Goal: Transaction & Acquisition: Book appointment/travel/reservation

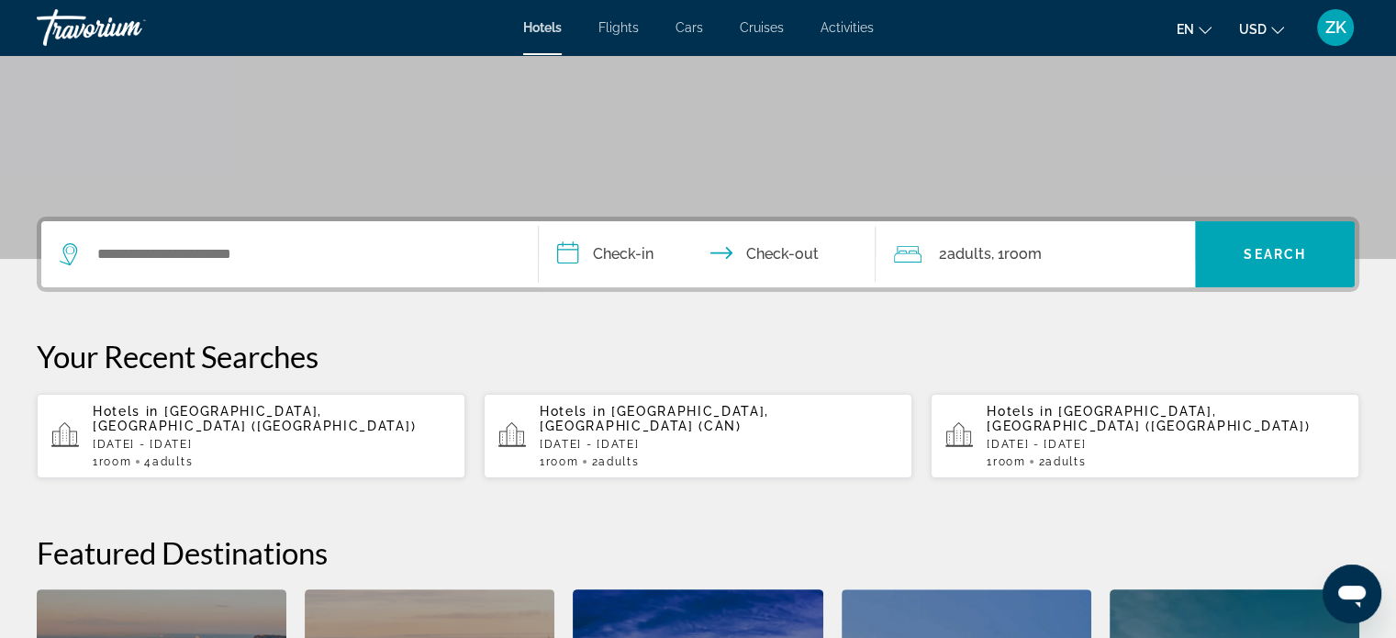
scroll to position [301, 0]
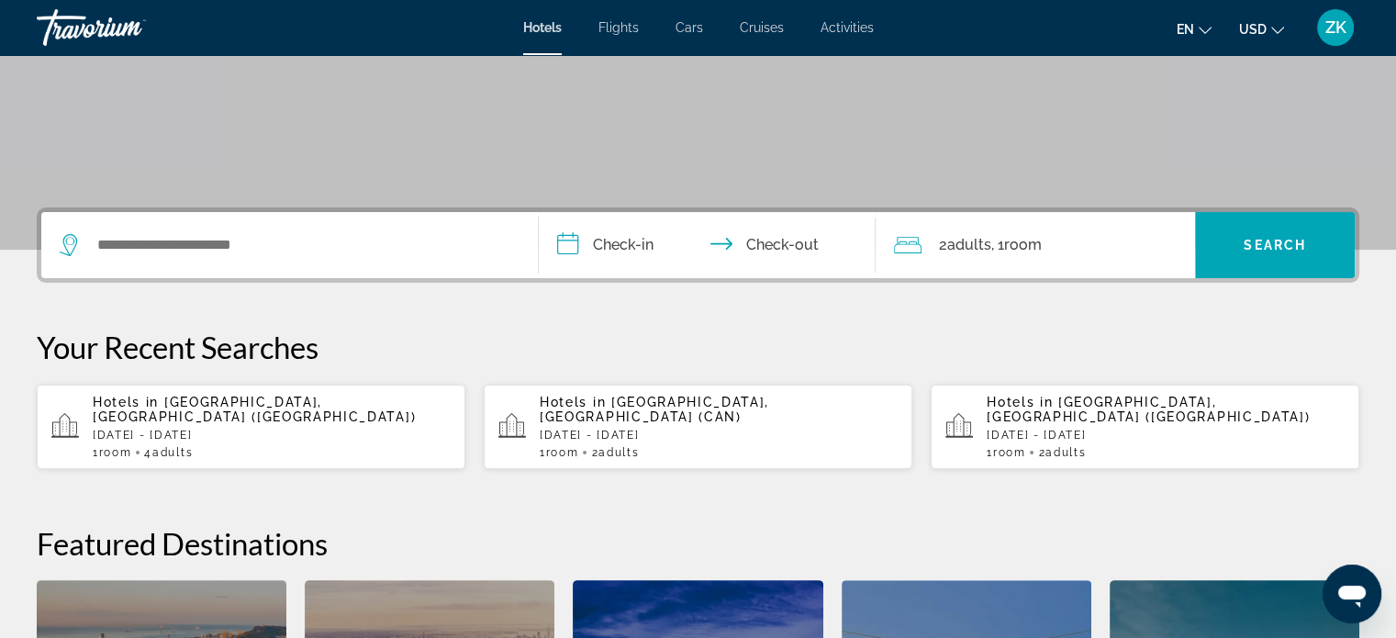
click at [647, 409] on div "Hotels in Guangzhou, China (CAN) Sun, 28 Dec - Fri, 09 Jan 1 Room rooms 2 Adult…" at bounding box center [719, 427] width 358 height 64
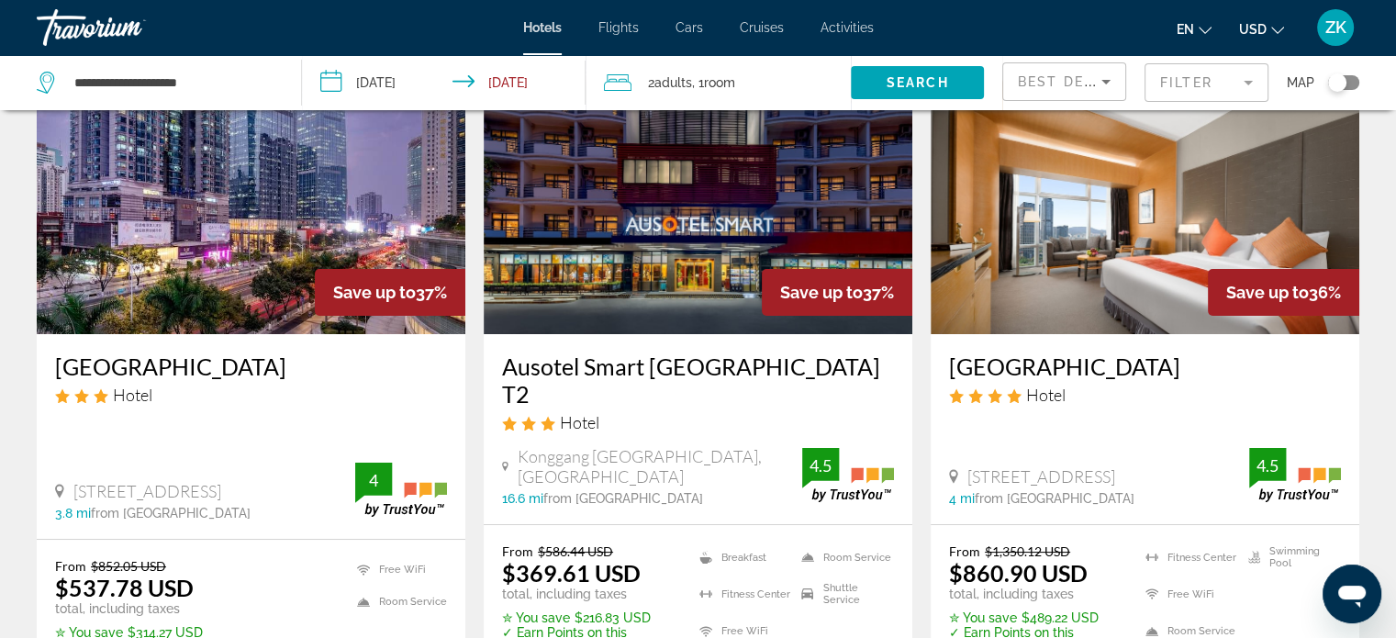
scroll to position [143, 0]
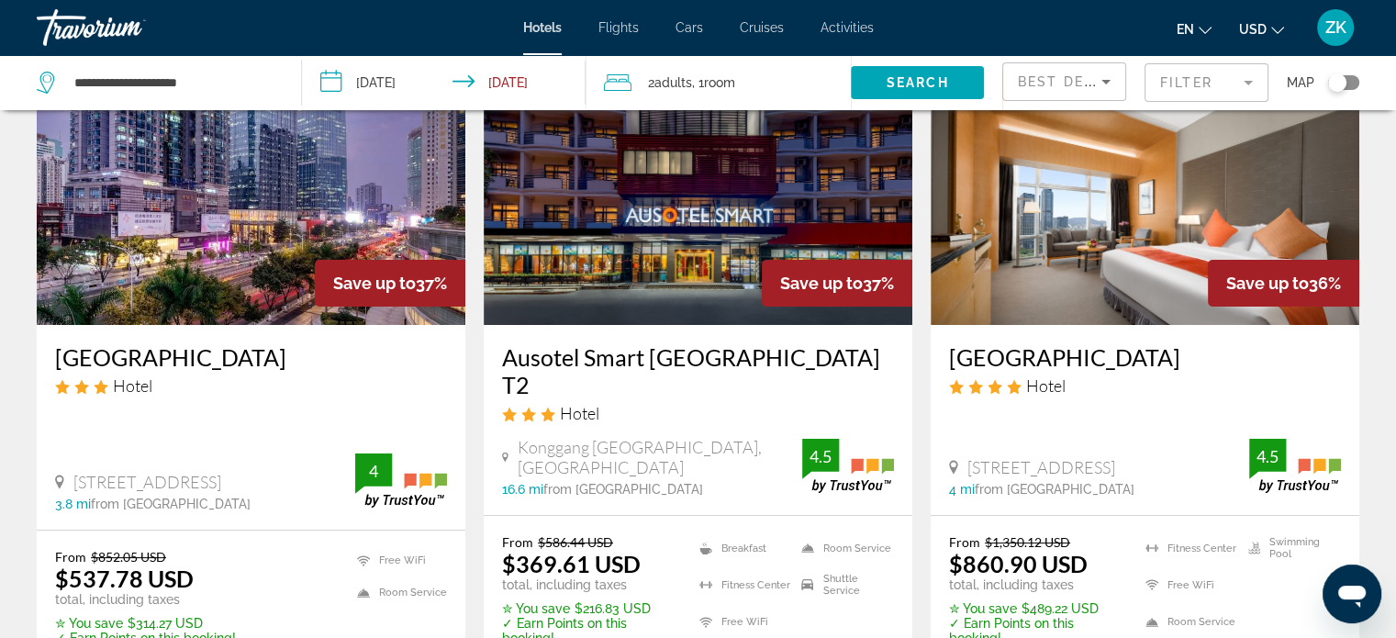
click at [1116, 85] on icon "Sort by" at bounding box center [1106, 82] width 22 height 22
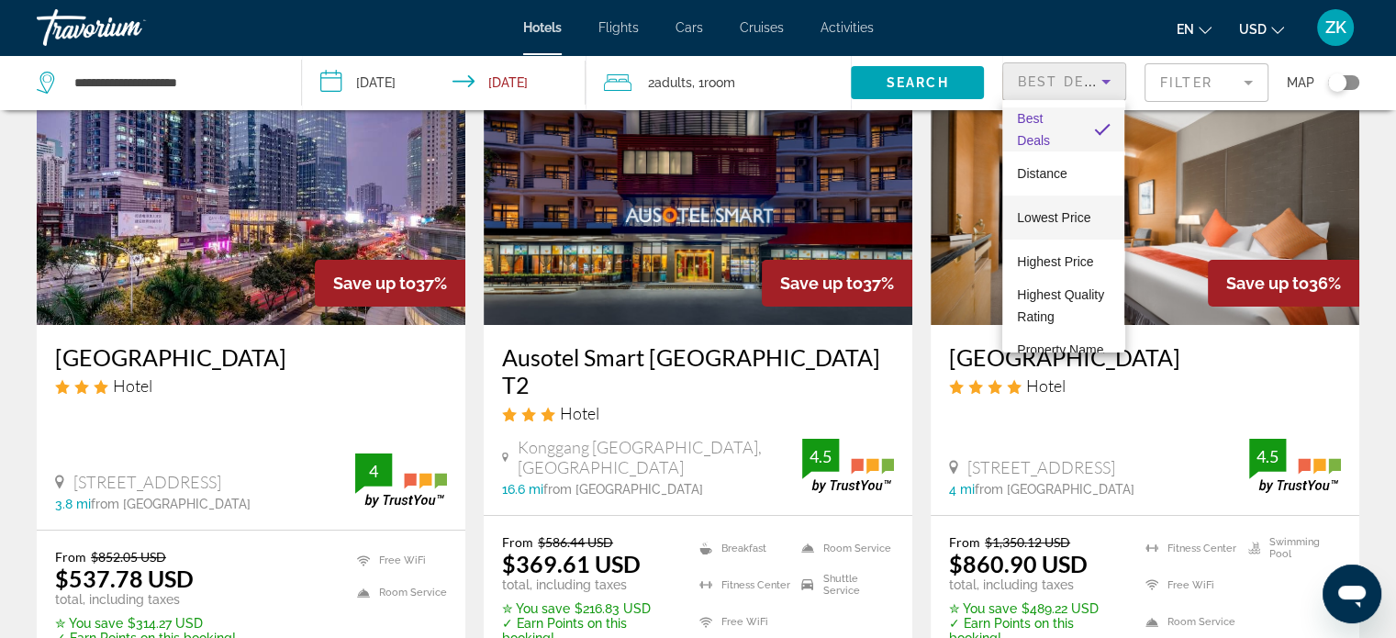
click at [1080, 213] on span "Lowest Price" at bounding box center [1053, 217] width 73 height 15
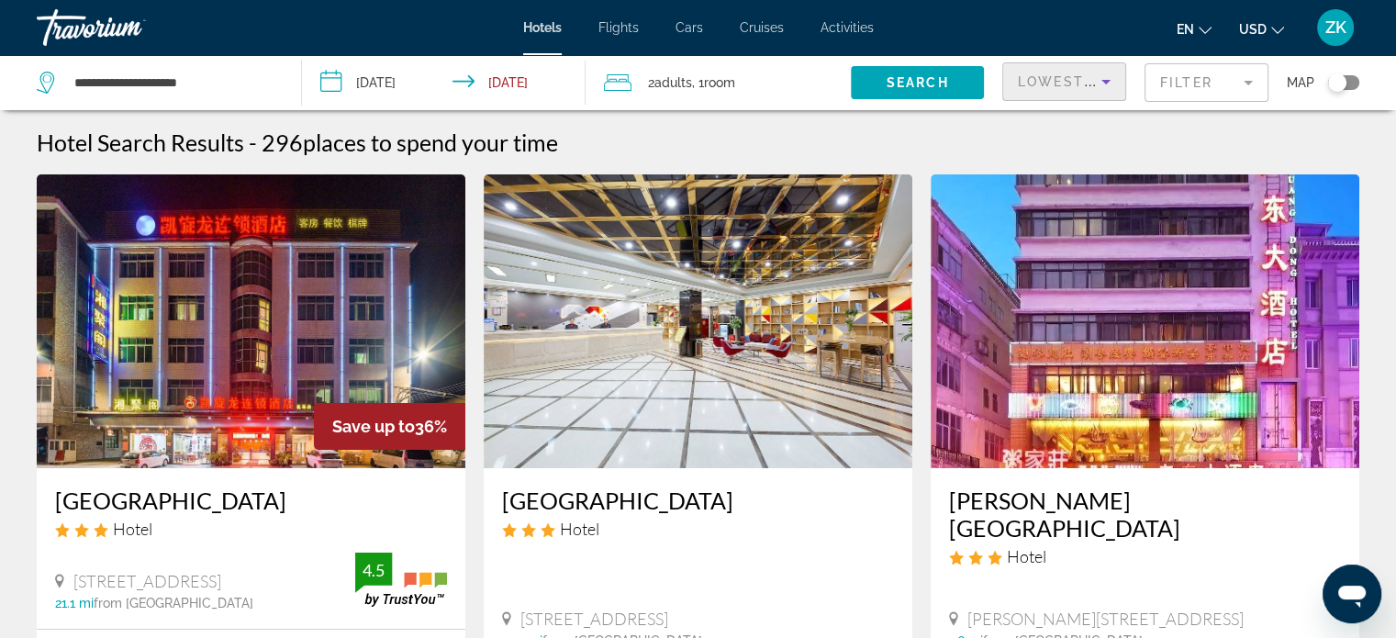
click at [1038, 509] on h3 "Guang Dong Hotel" at bounding box center [1145, 514] width 392 height 55
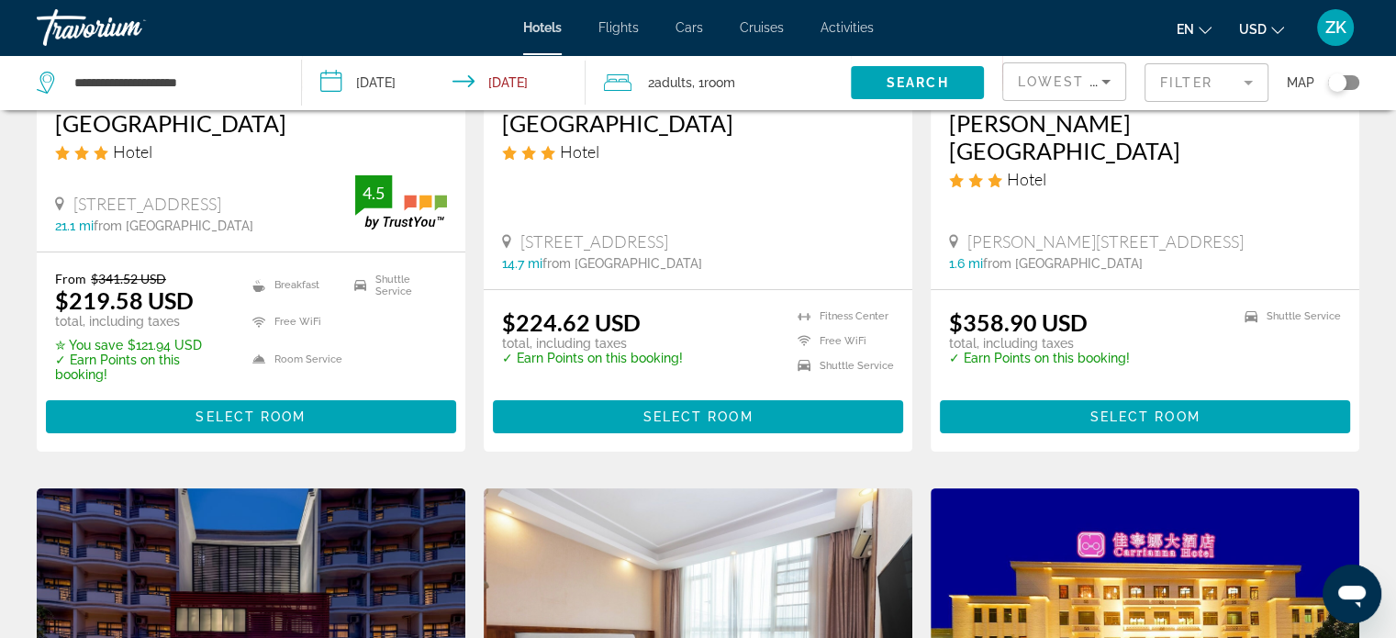
scroll to position [401, 0]
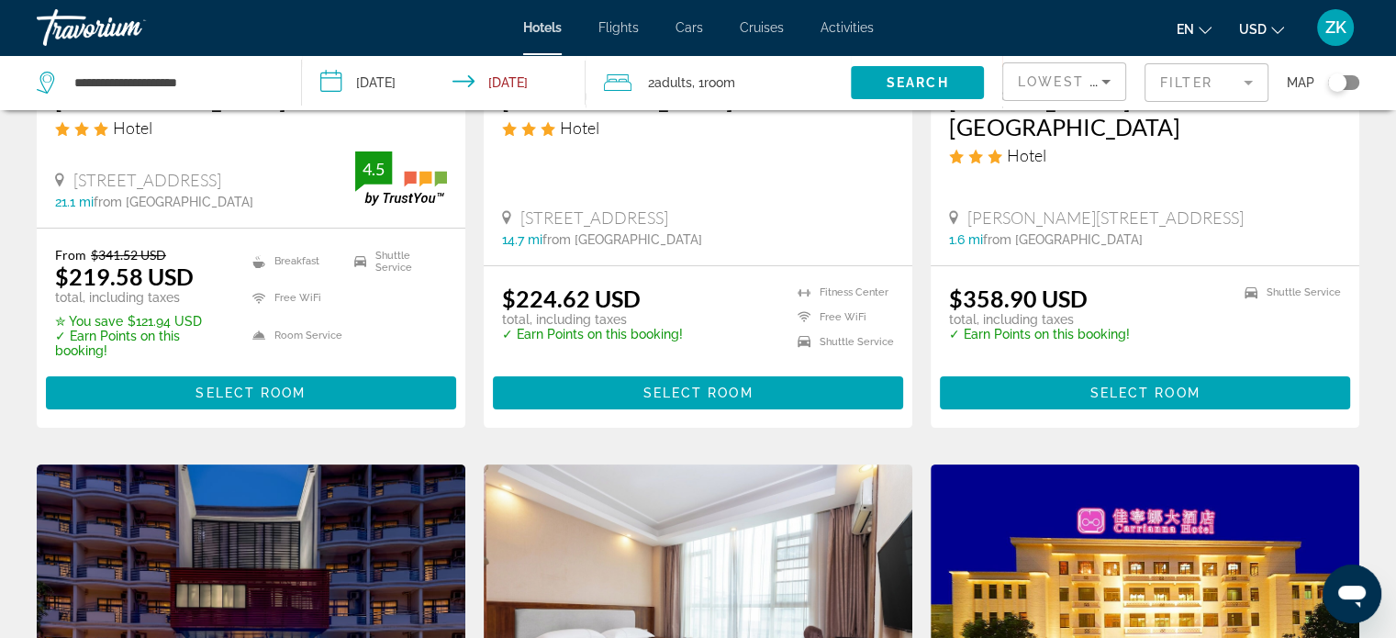
click at [1000, 301] on ins "$358.90 USD" at bounding box center [1018, 299] width 139 height 28
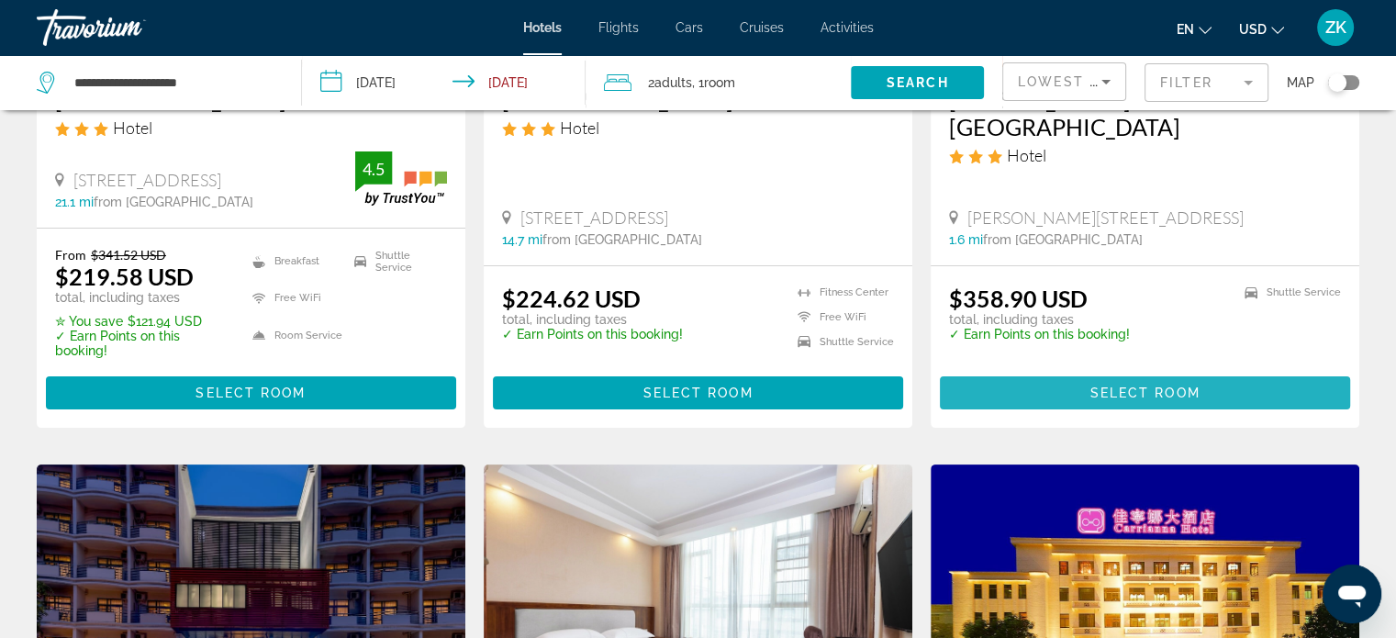
click at [1138, 397] on span "Select Room" at bounding box center [1145, 393] width 110 height 15
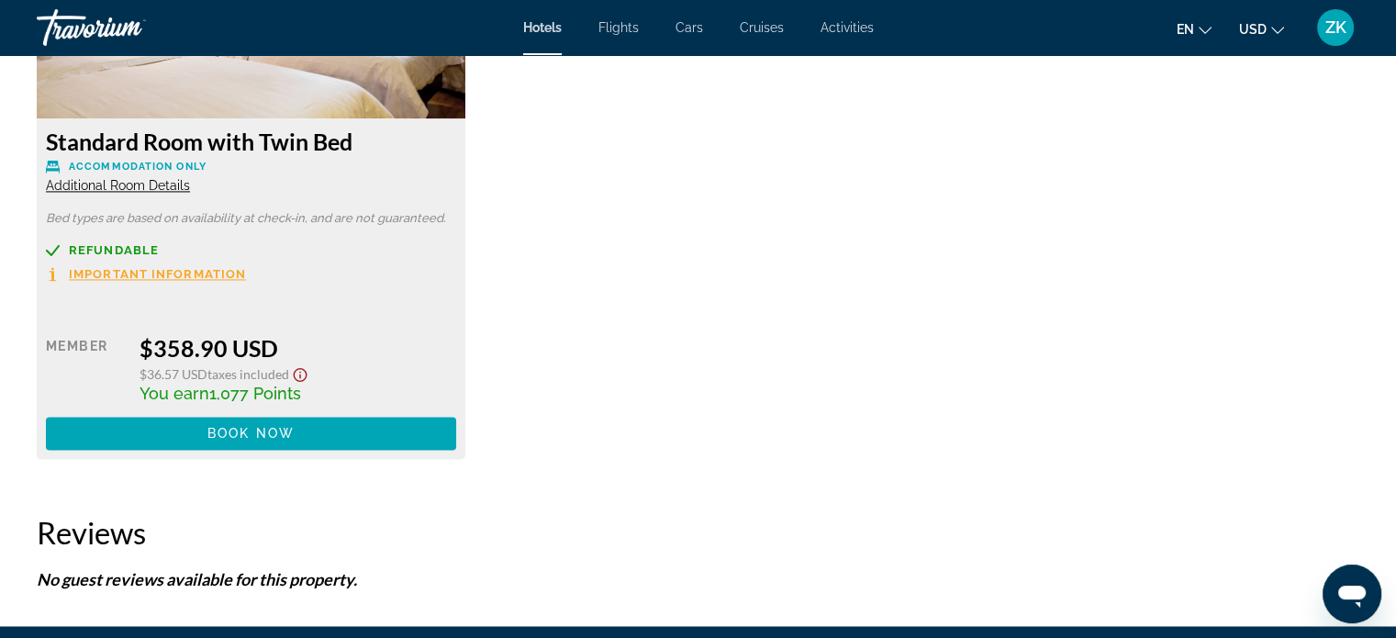
scroll to position [2923, 0]
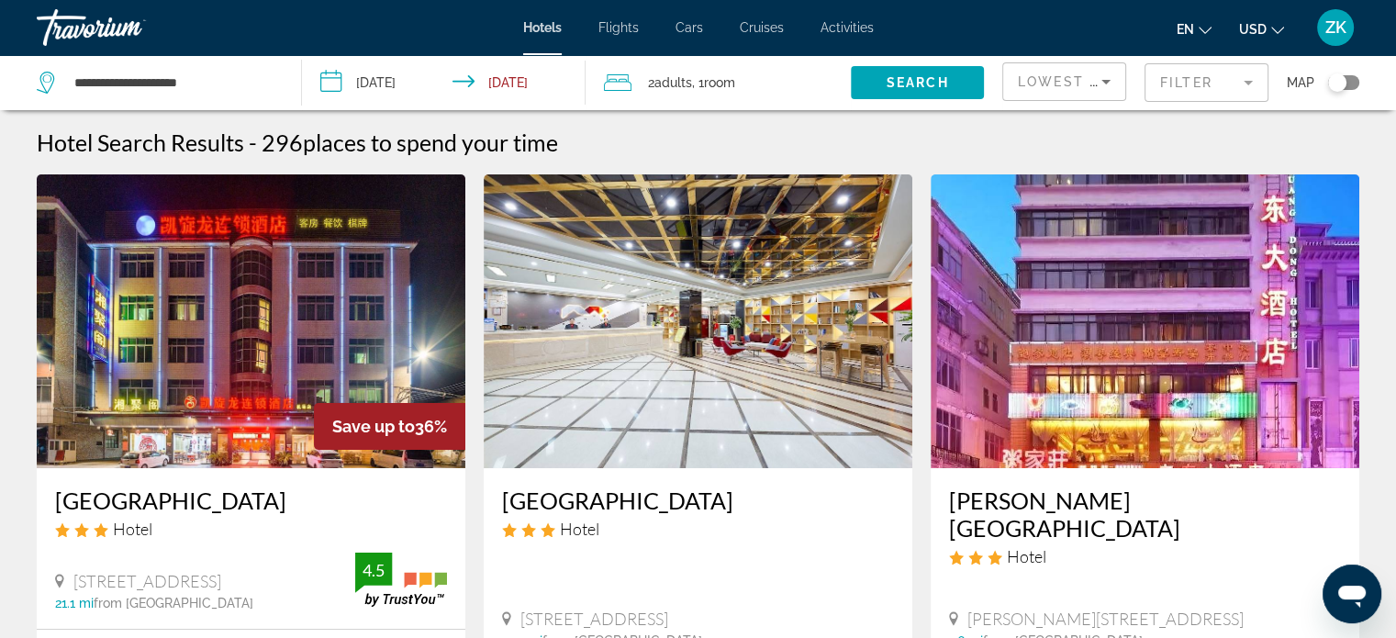
click at [870, 23] on span "Activities" at bounding box center [847, 27] width 53 height 15
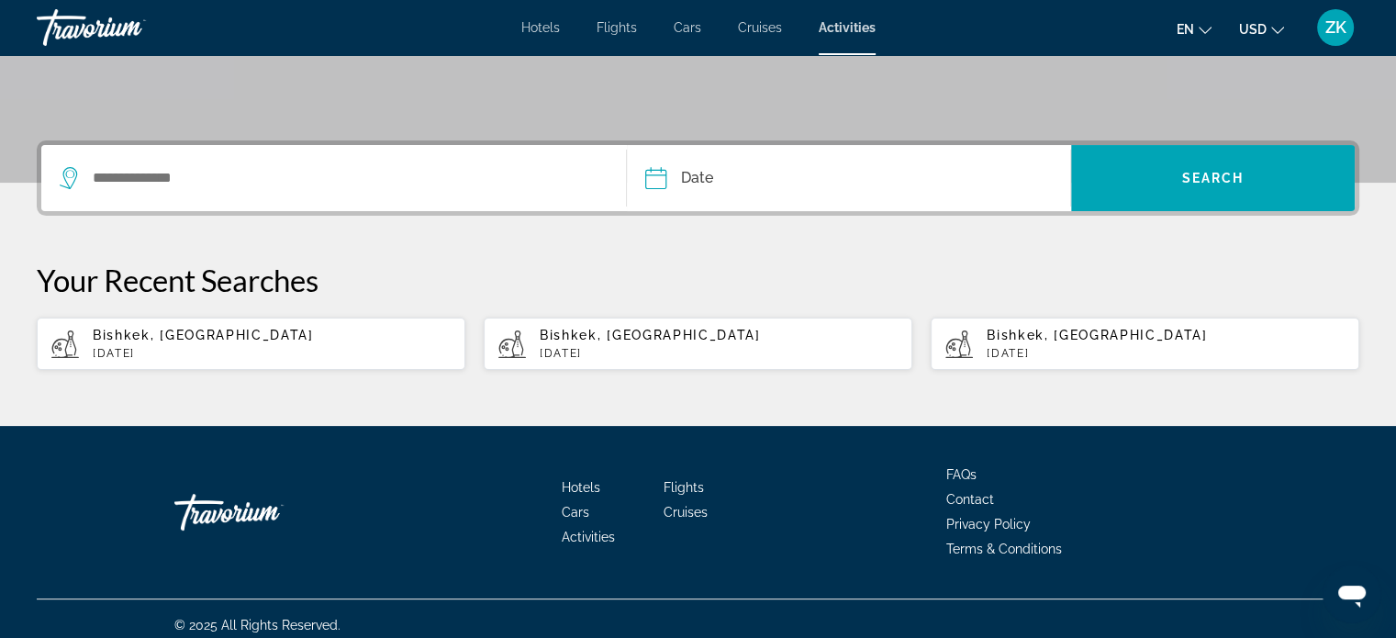
scroll to position [379, 0]
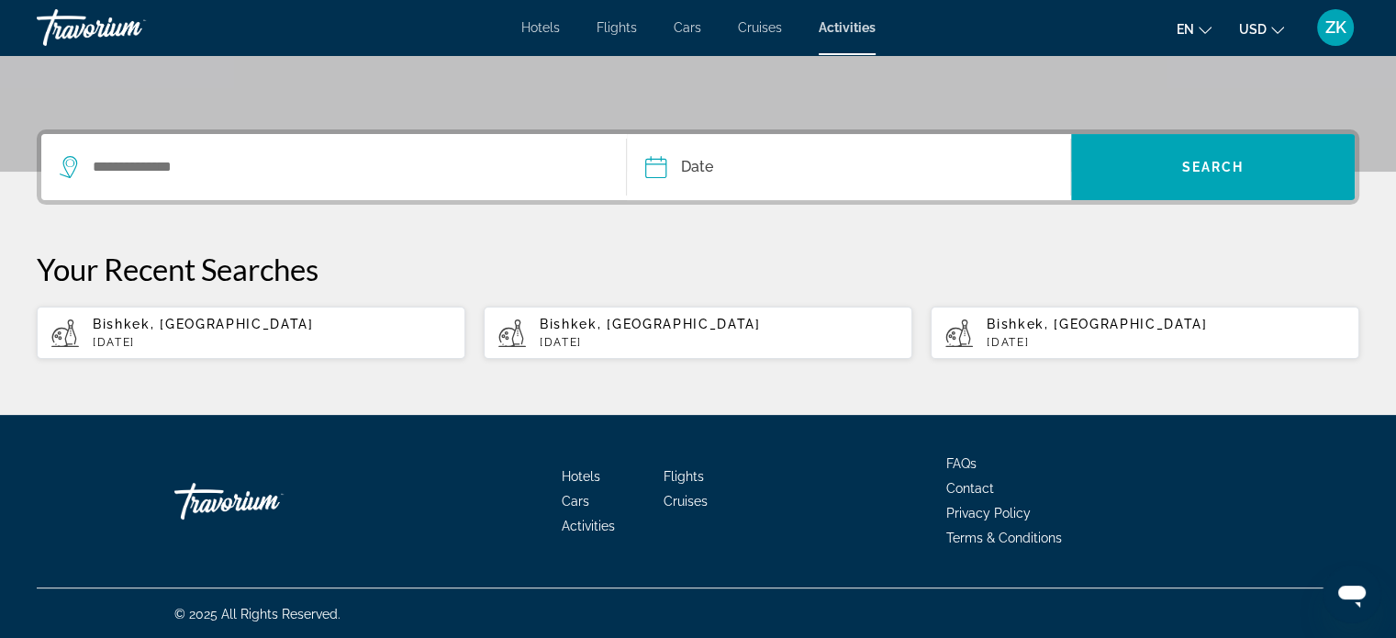
click at [207, 341] on p "Thu, 11 Sep" at bounding box center [272, 342] width 358 height 13
type input "**********"
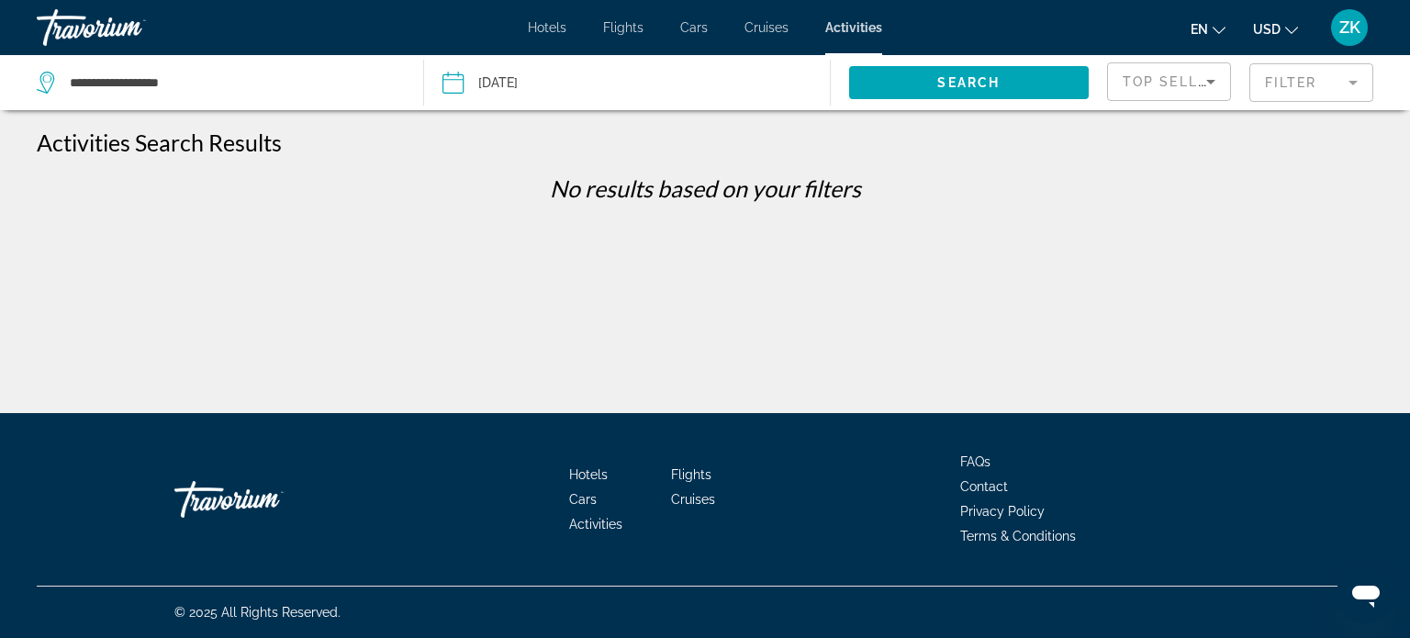
click at [666, 94] on button "Date Sep 11, 2025 Sep *** *** *** *** *** *** *** *** *** *** *** *** 2025 ****…" at bounding box center [635, 82] width 386 height 55
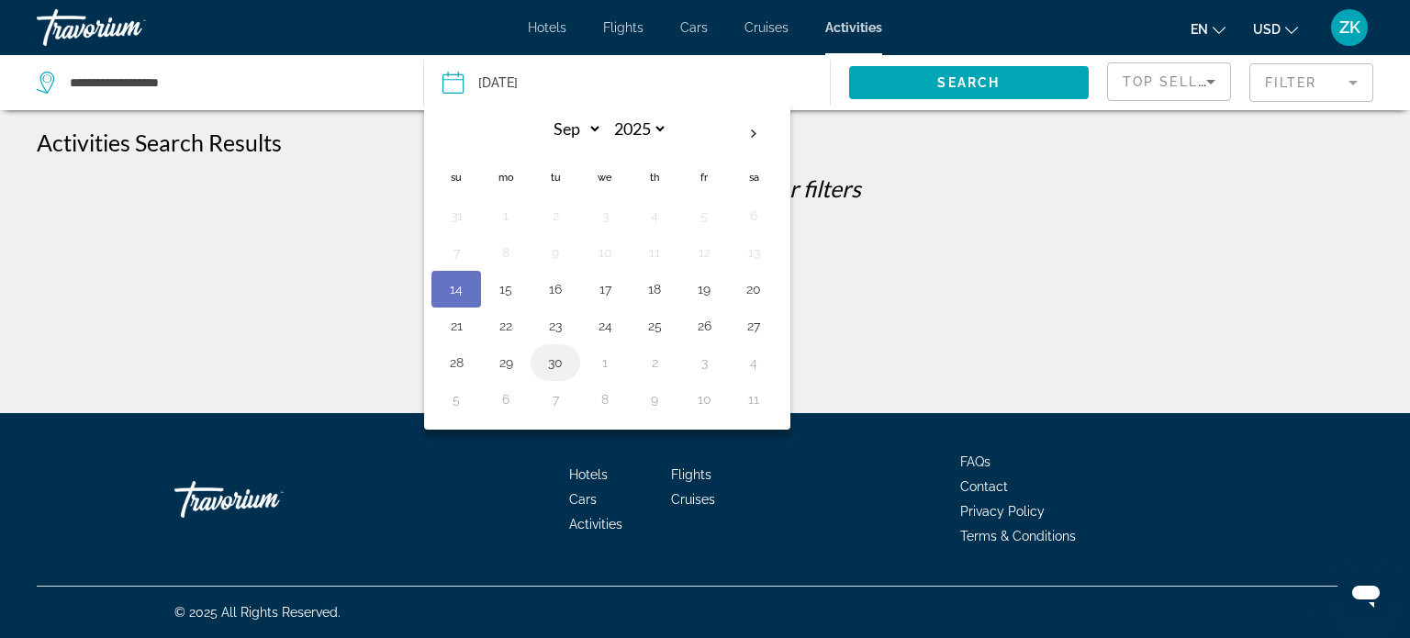
click at [568, 350] on button "30" at bounding box center [555, 363] width 29 height 26
type input "**********"
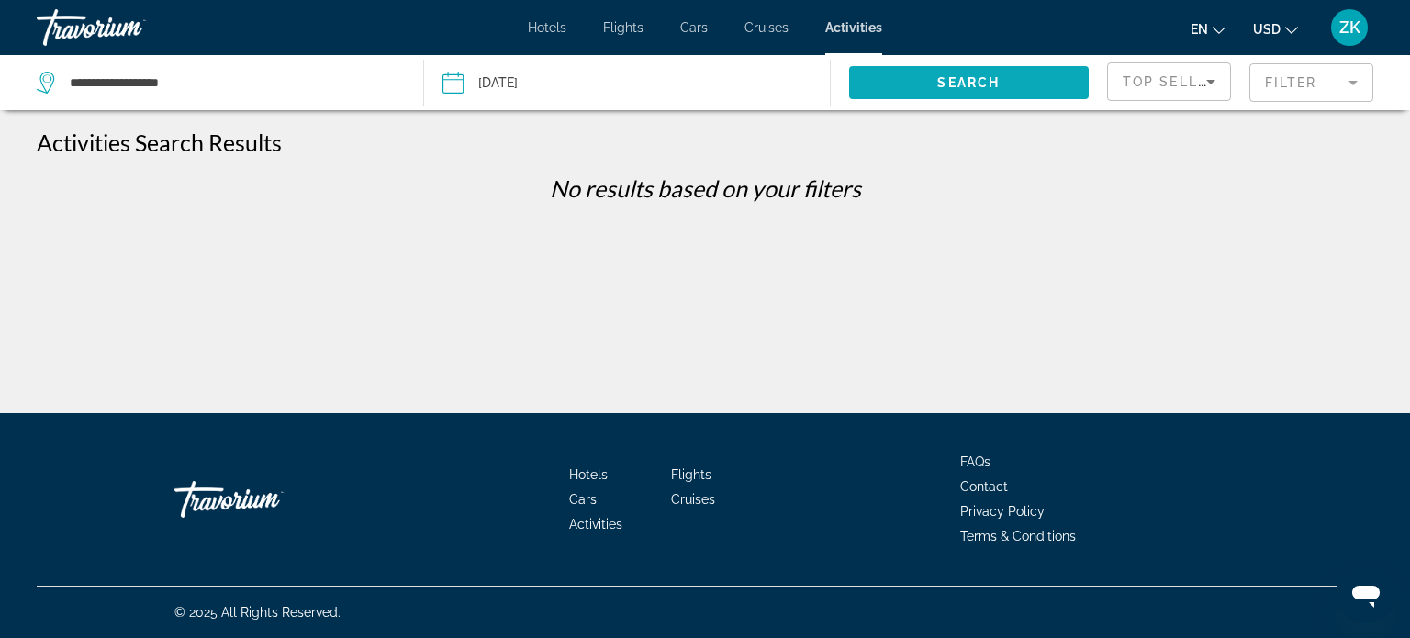
click at [999, 81] on span "Search" at bounding box center [968, 82] width 62 height 15
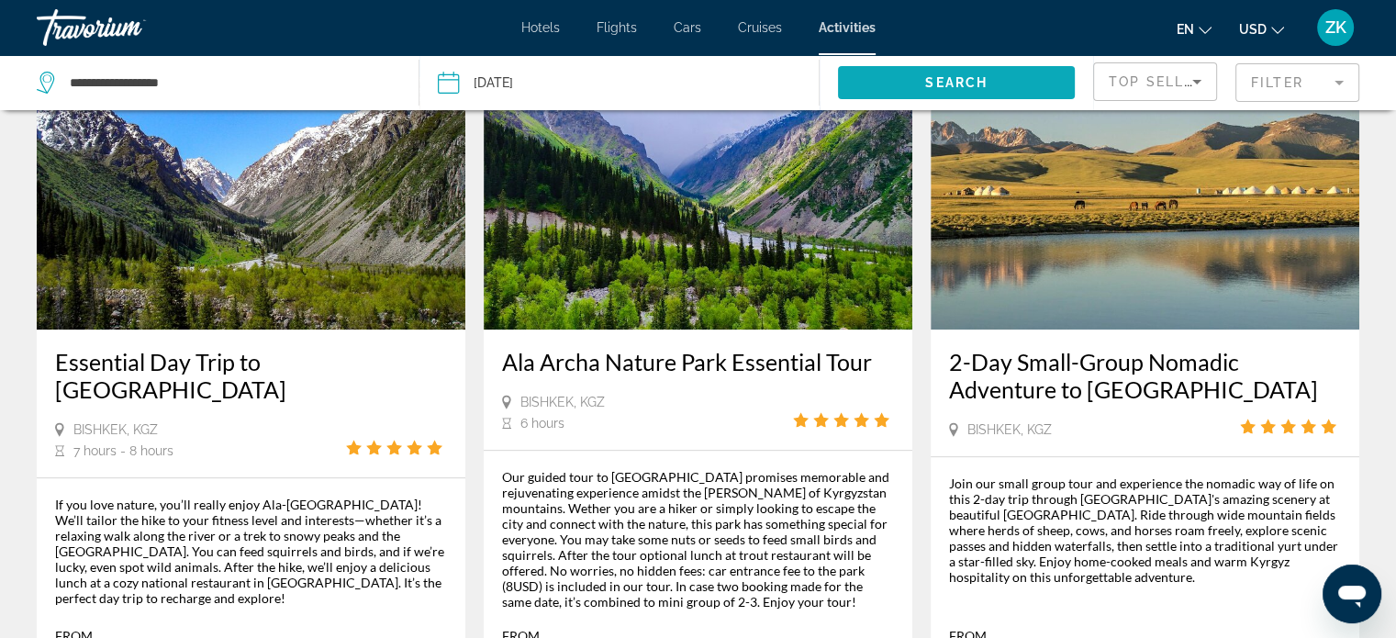
scroll to position [966, 0]
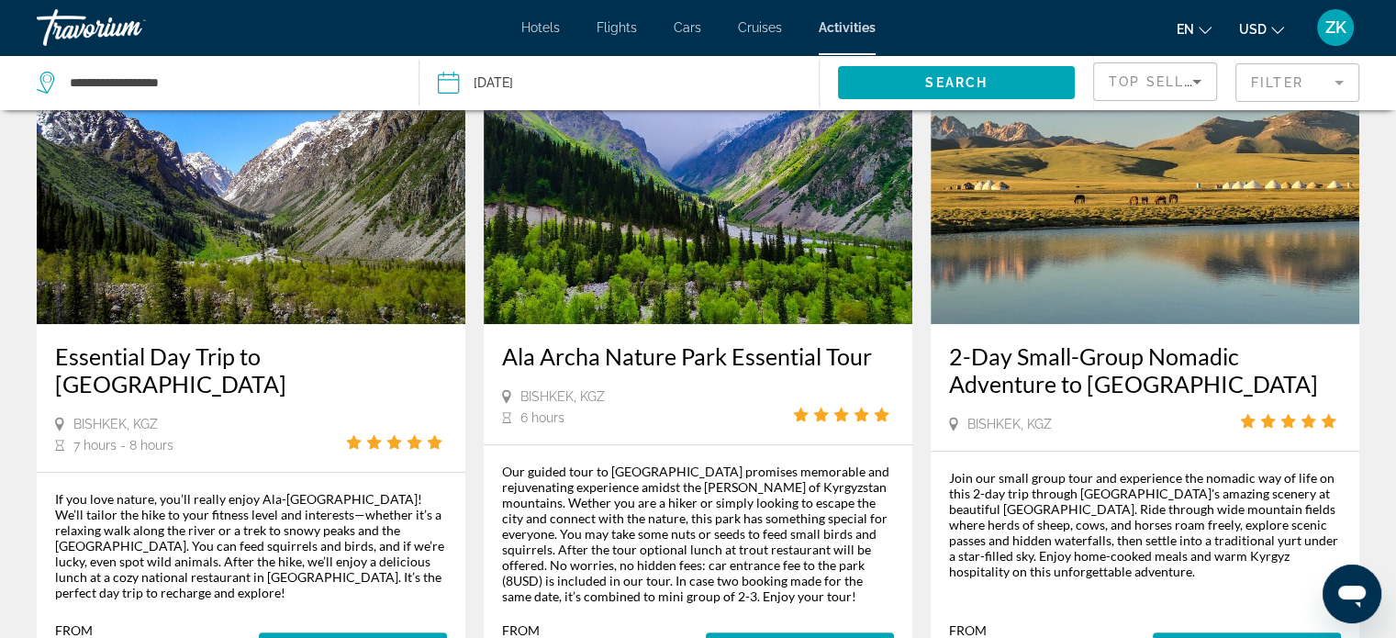
click at [1204, 77] on icon "Sort by" at bounding box center [1197, 82] width 22 height 22
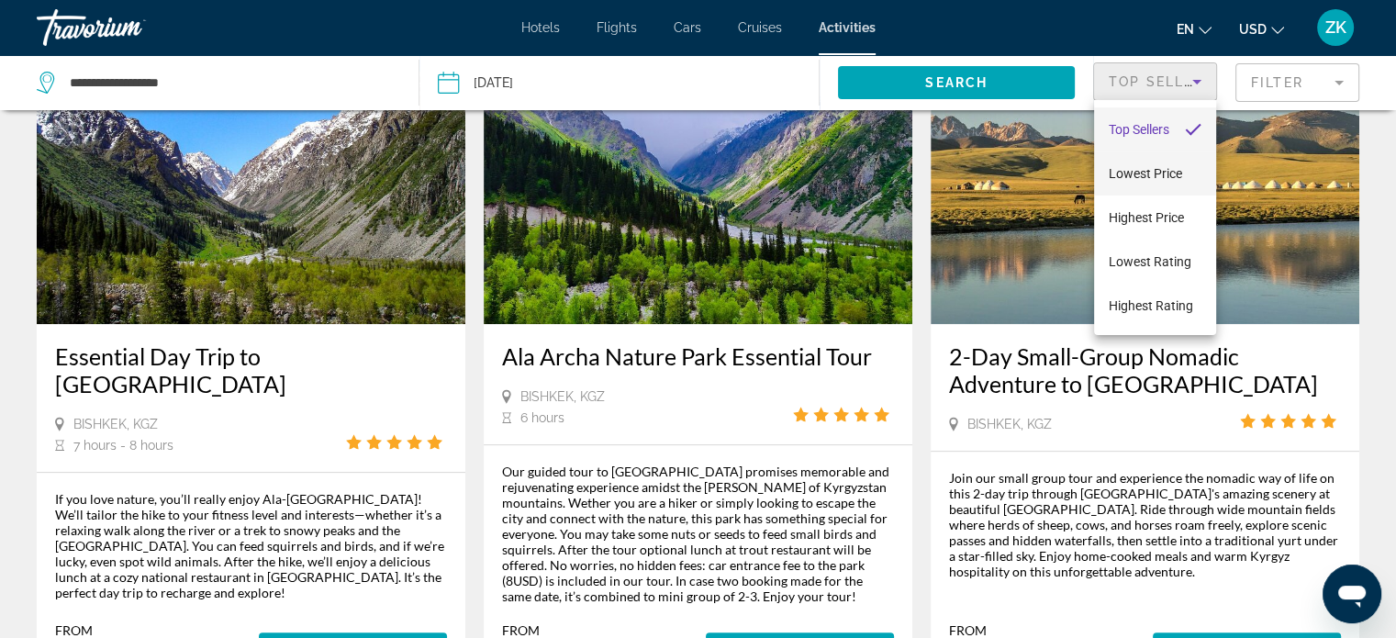
click at [1171, 182] on span "Lowest Price" at bounding box center [1145, 173] width 73 height 22
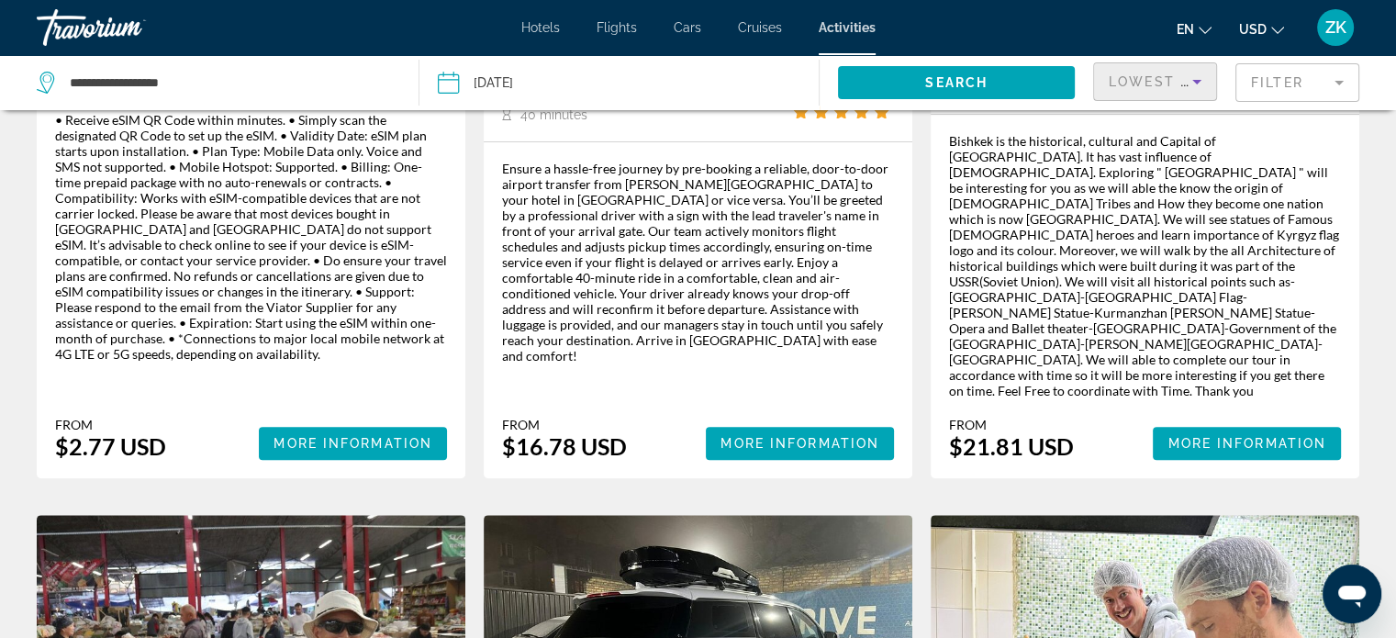
scroll to position [523, 0]
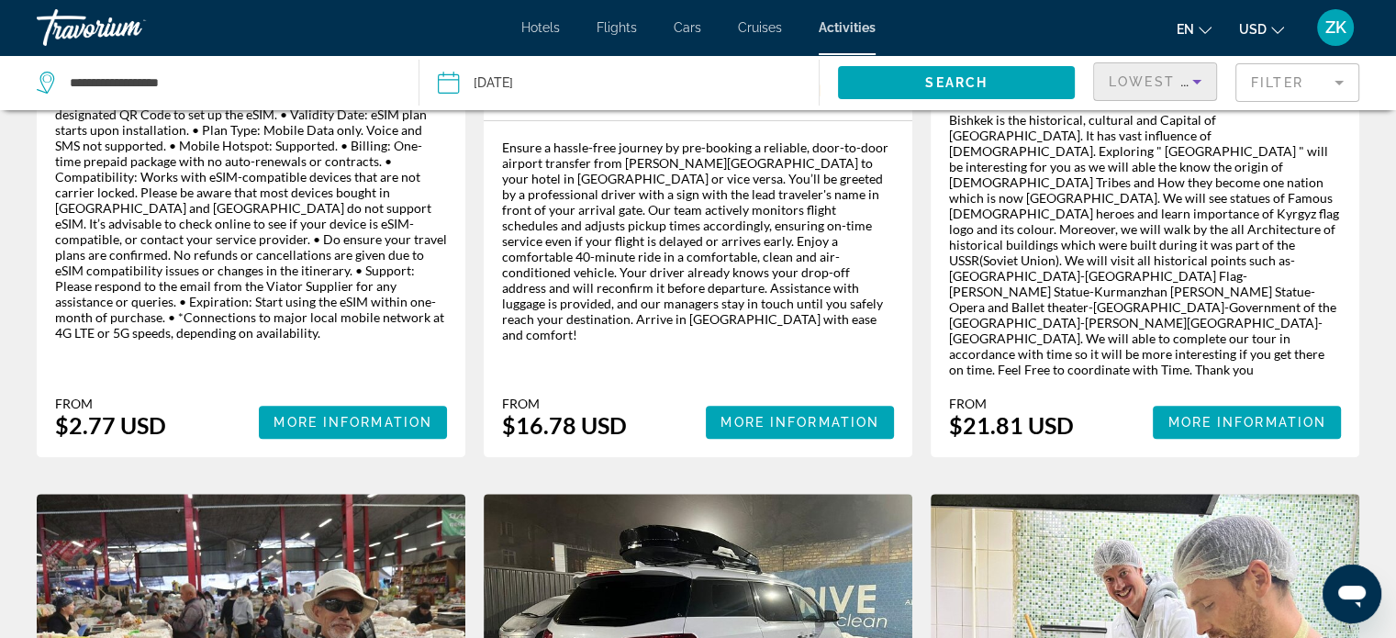
click at [778, 27] on span "Cruises" at bounding box center [760, 27] width 44 height 15
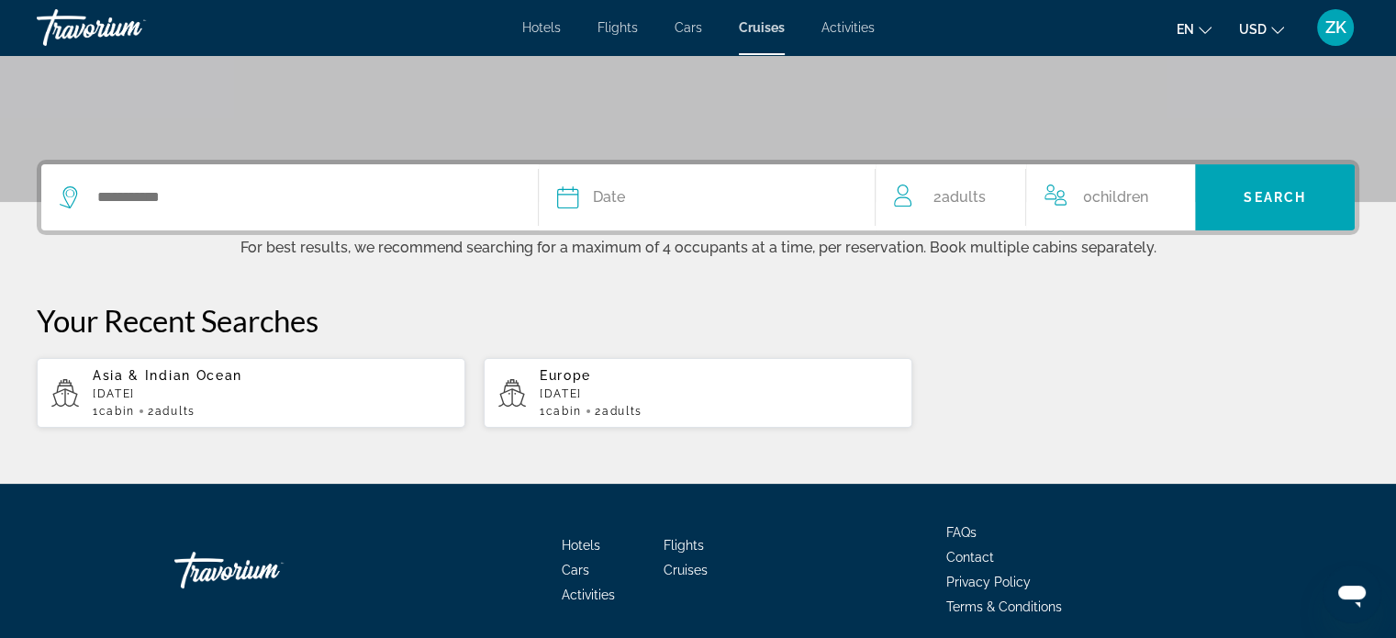
scroll to position [355, 0]
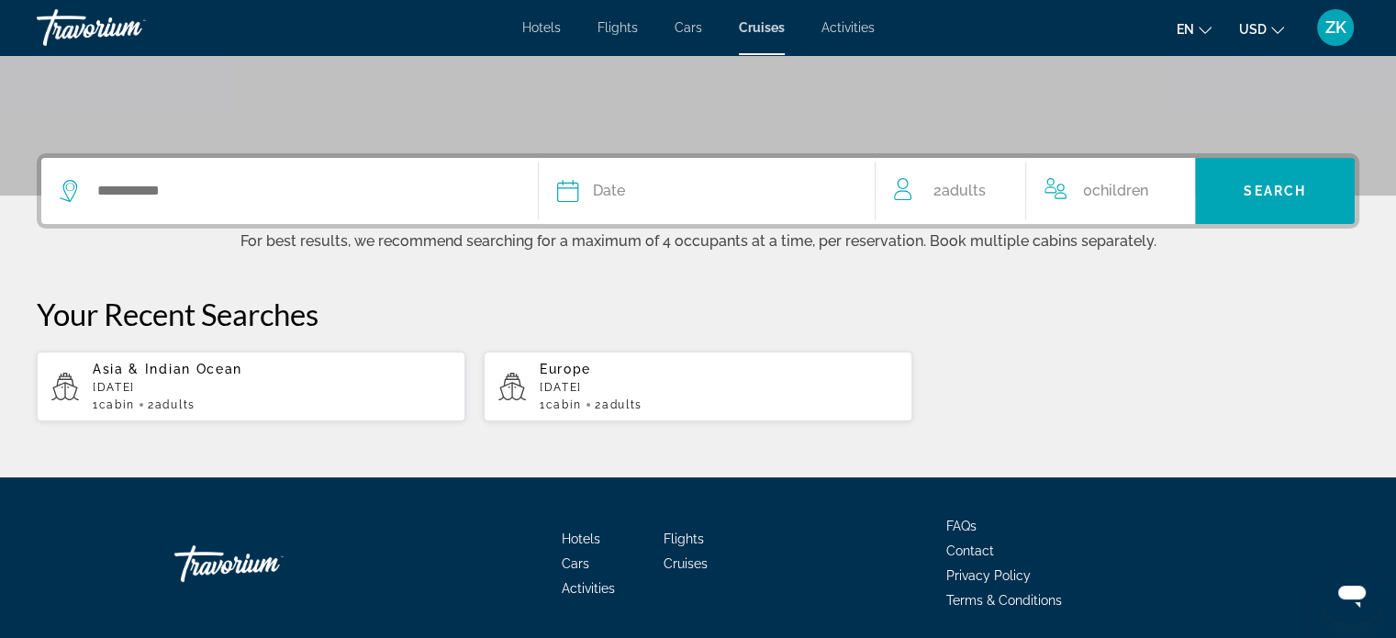
click at [223, 381] on p "November 2025" at bounding box center [272, 387] width 358 height 13
type input "**********"
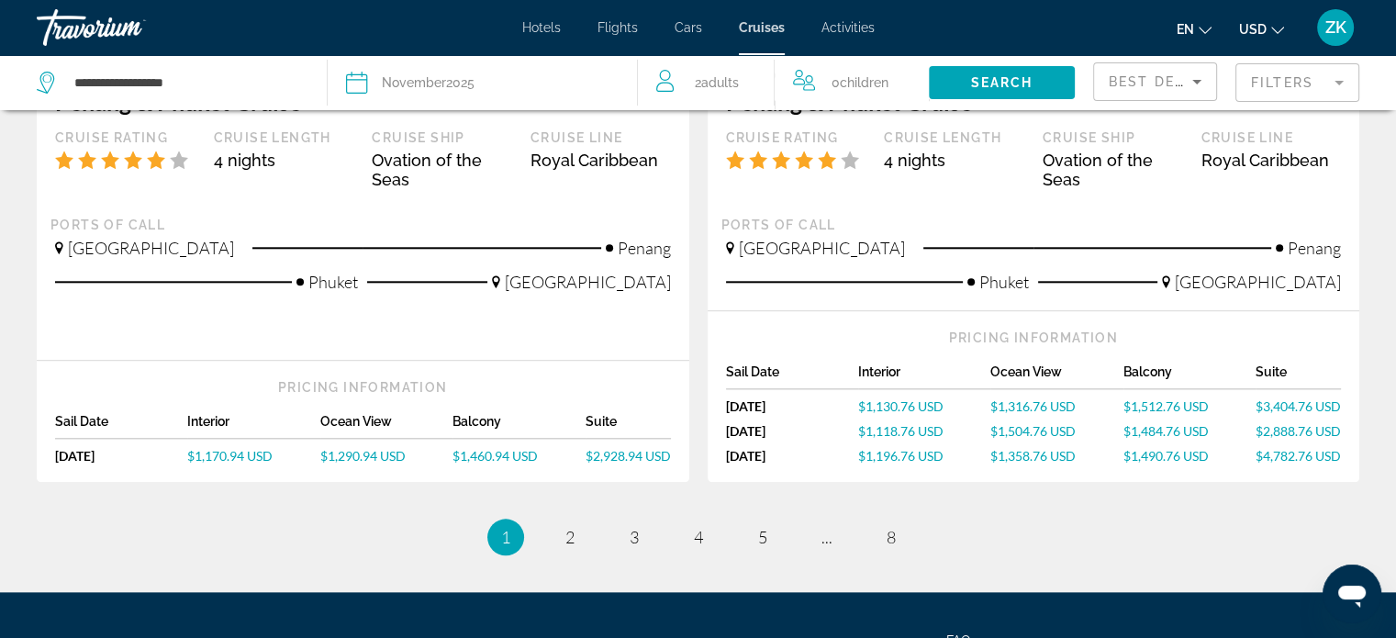
scroll to position [1973, 0]
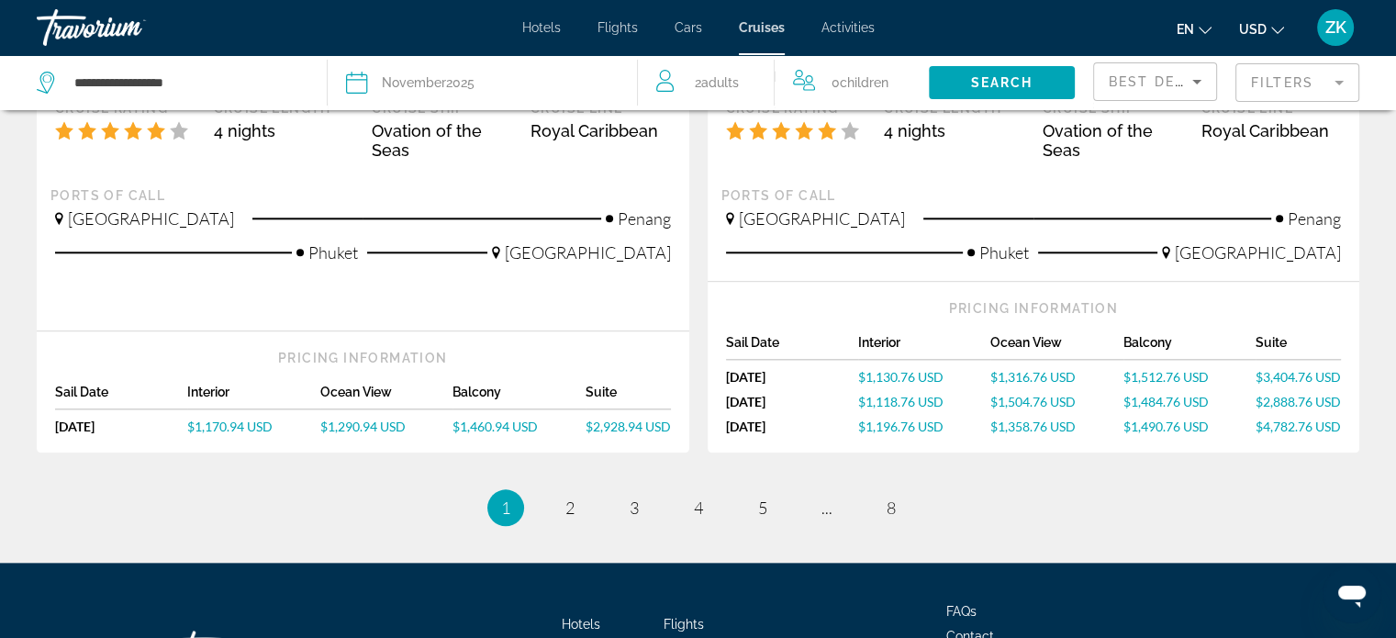
click at [697, 22] on span "Cars" at bounding box center [689, 27] width 28 height 15
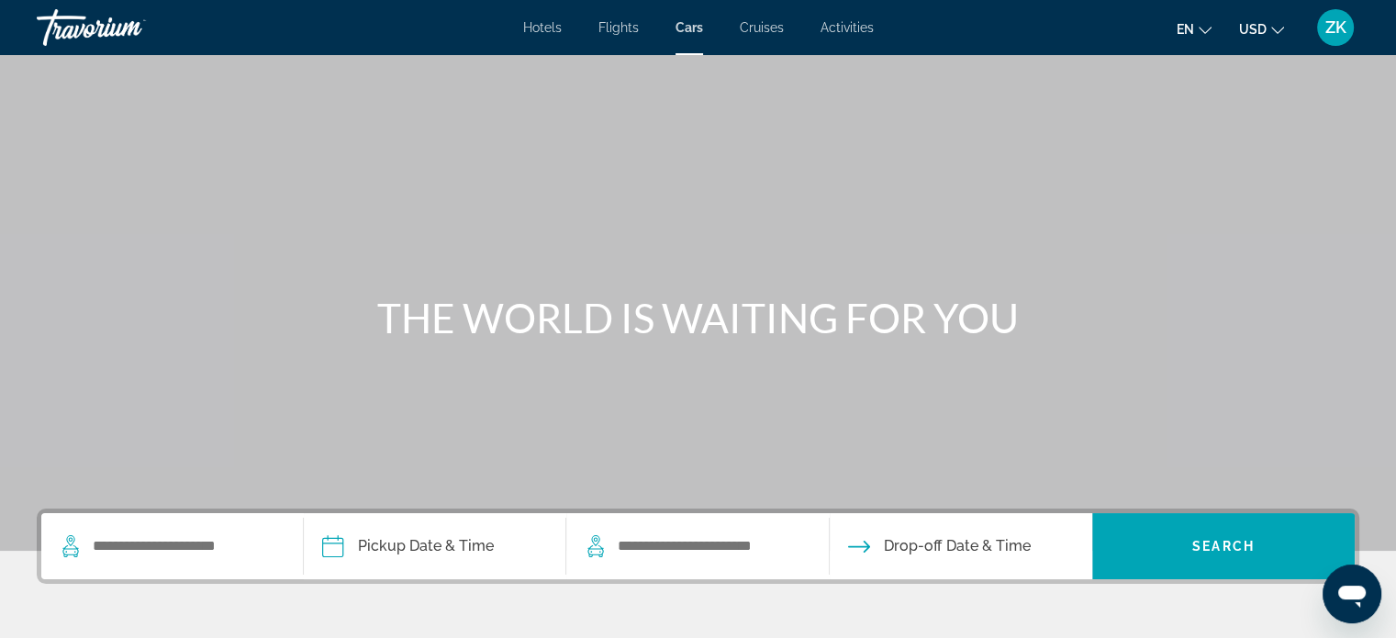
click at [607, 26] on span "Flights" at bounding box center [619, 27] width 40 height 15
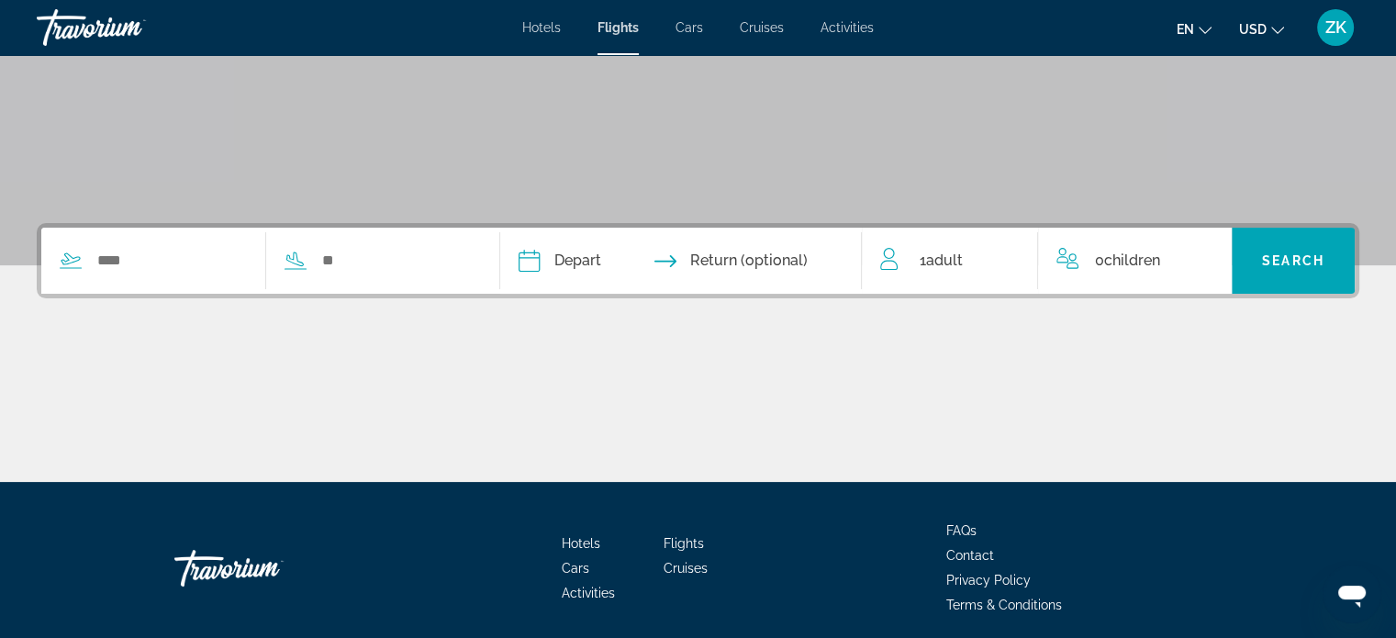
scroll to position [297, 0]
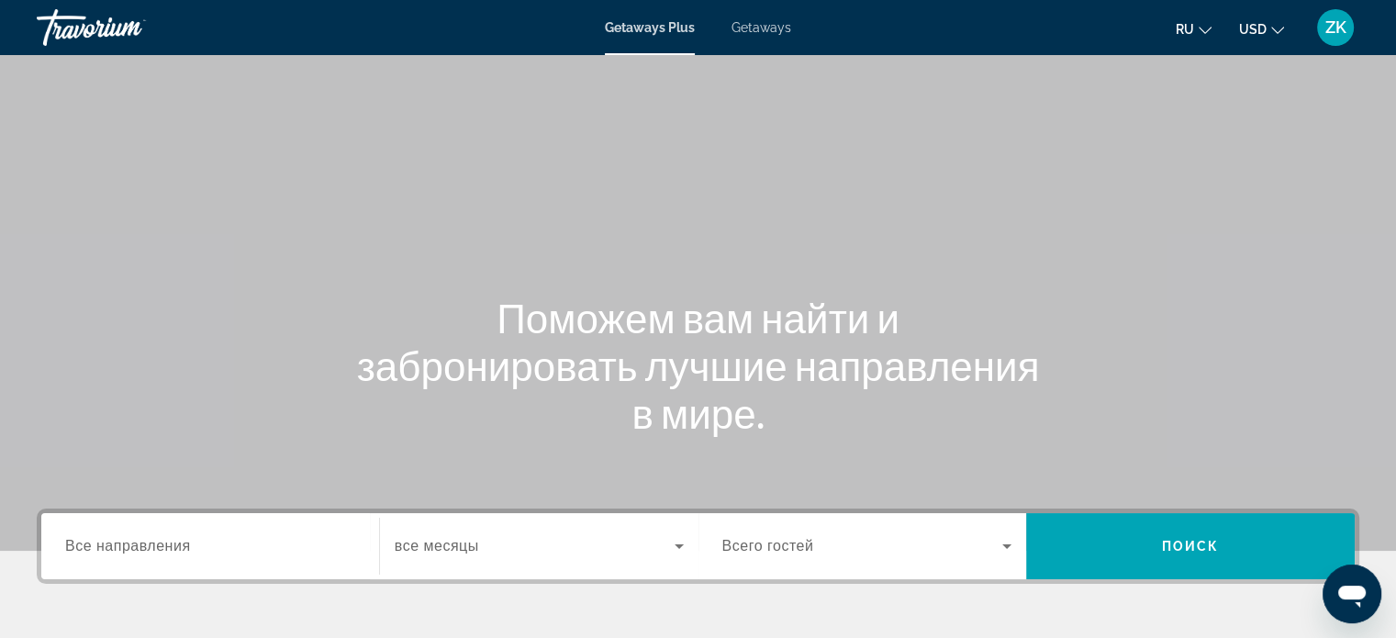
click at [265, 538] on input "Destination Все направления" at bounding box center [210, 547] width 290 height 22
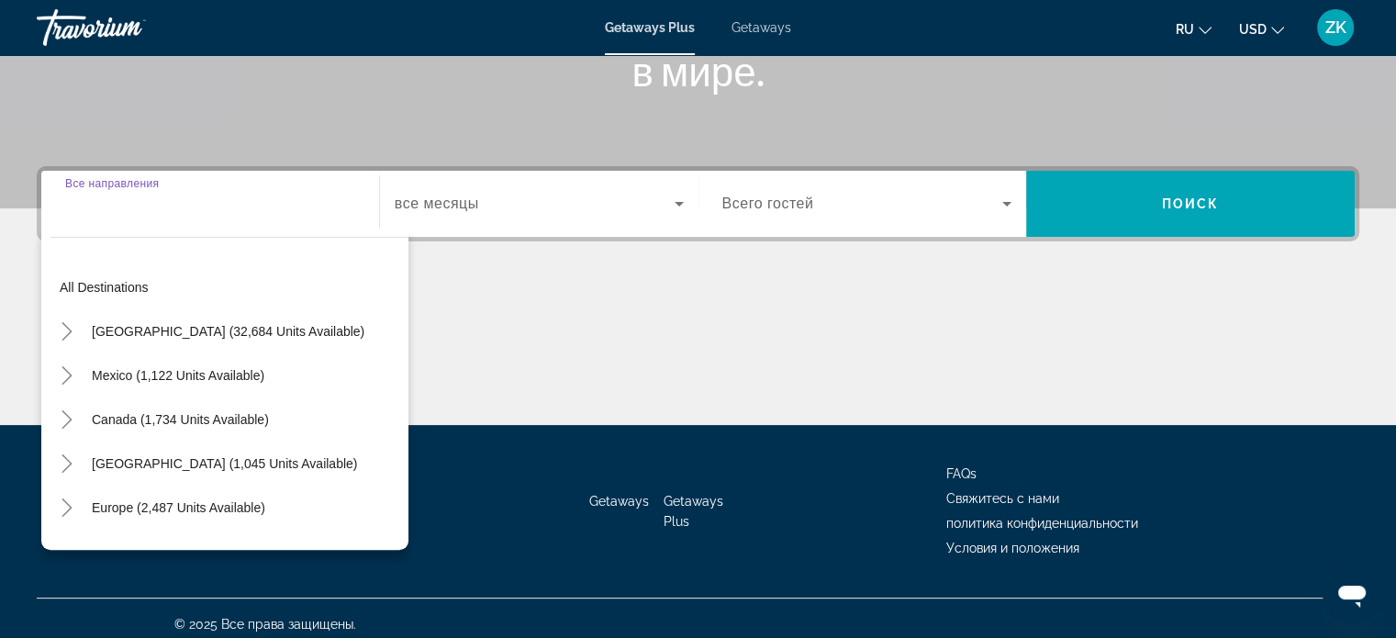
scroll to position [353, 0]
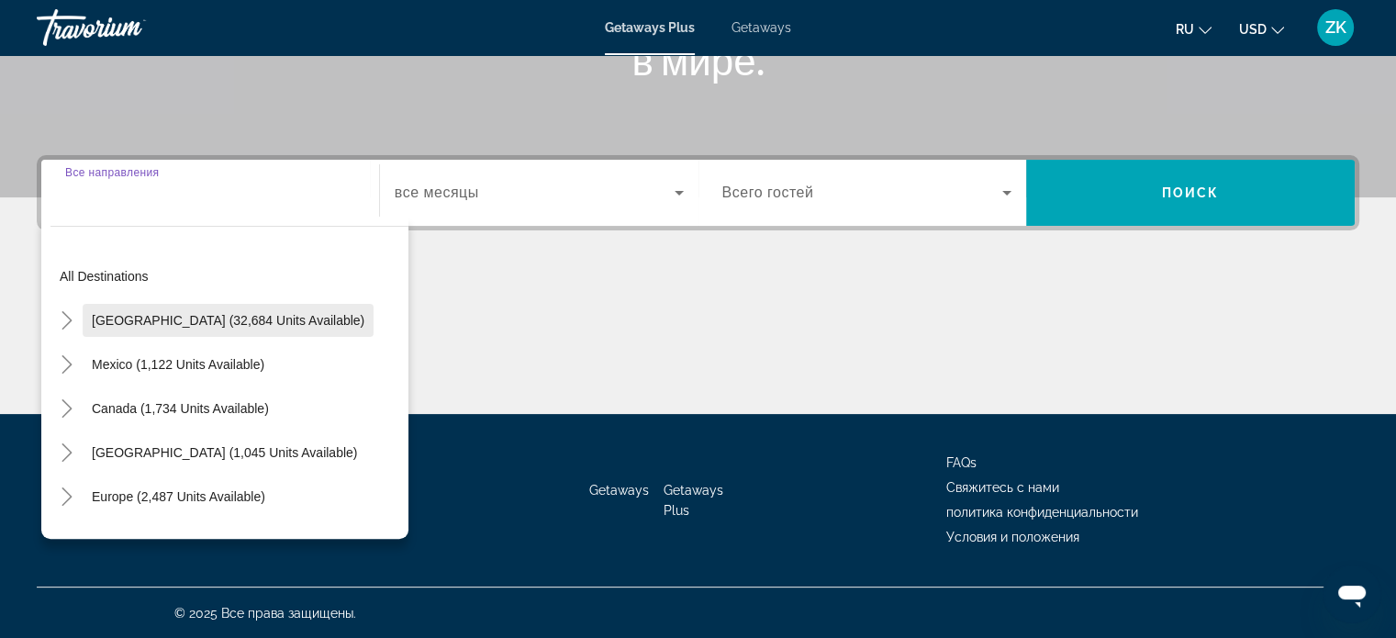
click at [281, 318] on span "[GEOGRAPHIC_DATA] (32,684 units available)" at bounding box center [228, 320] width 273 height 15
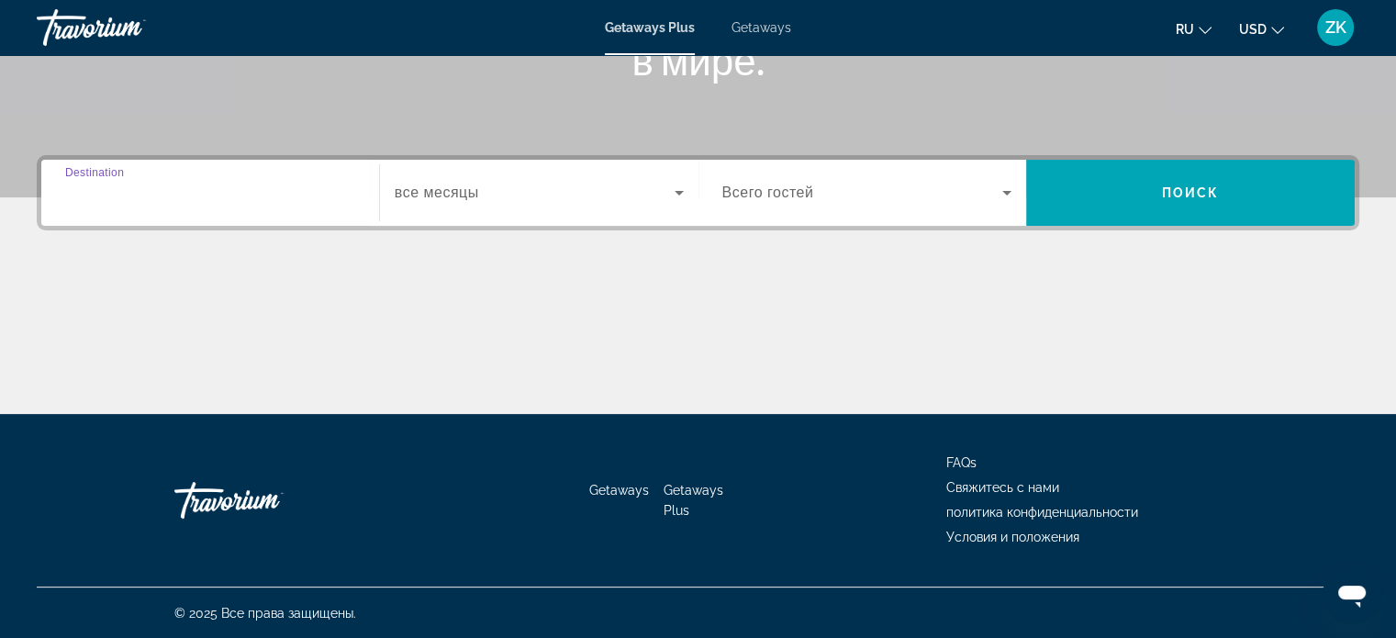
type input "**********"
click at [531, 187] on span "Search widget" at bounding box center [535, 193] width 280 height 22
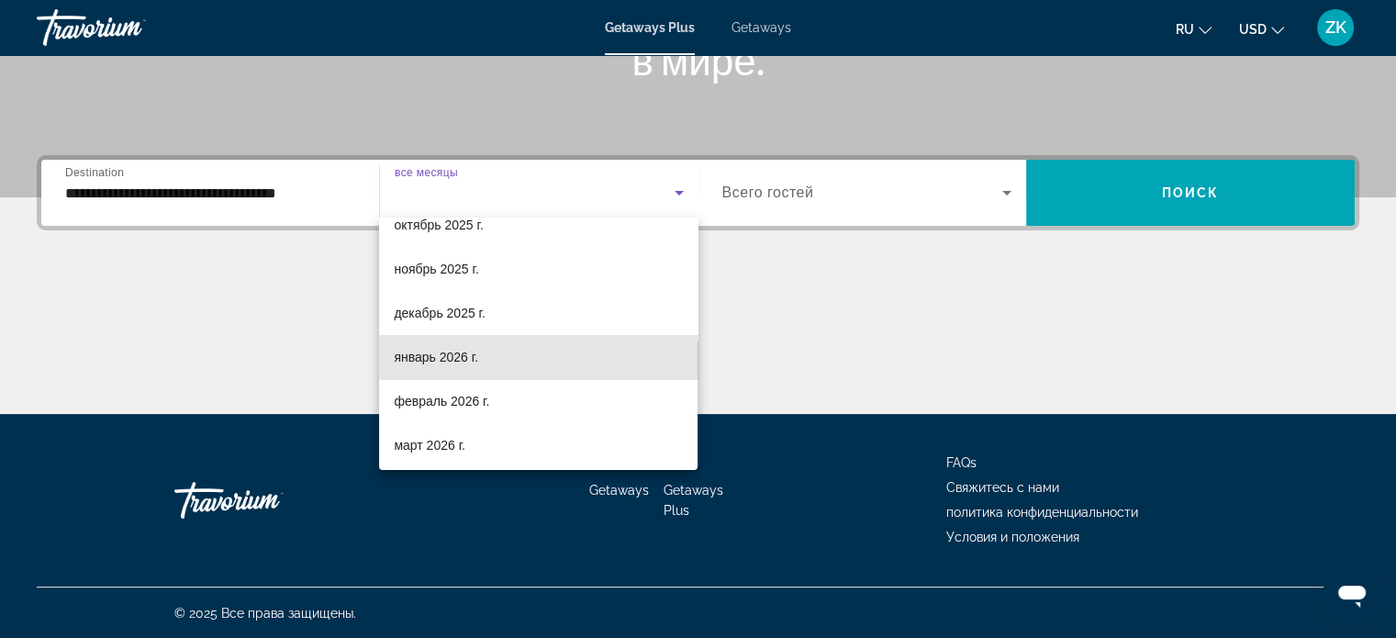
scroll to position [100, 0]
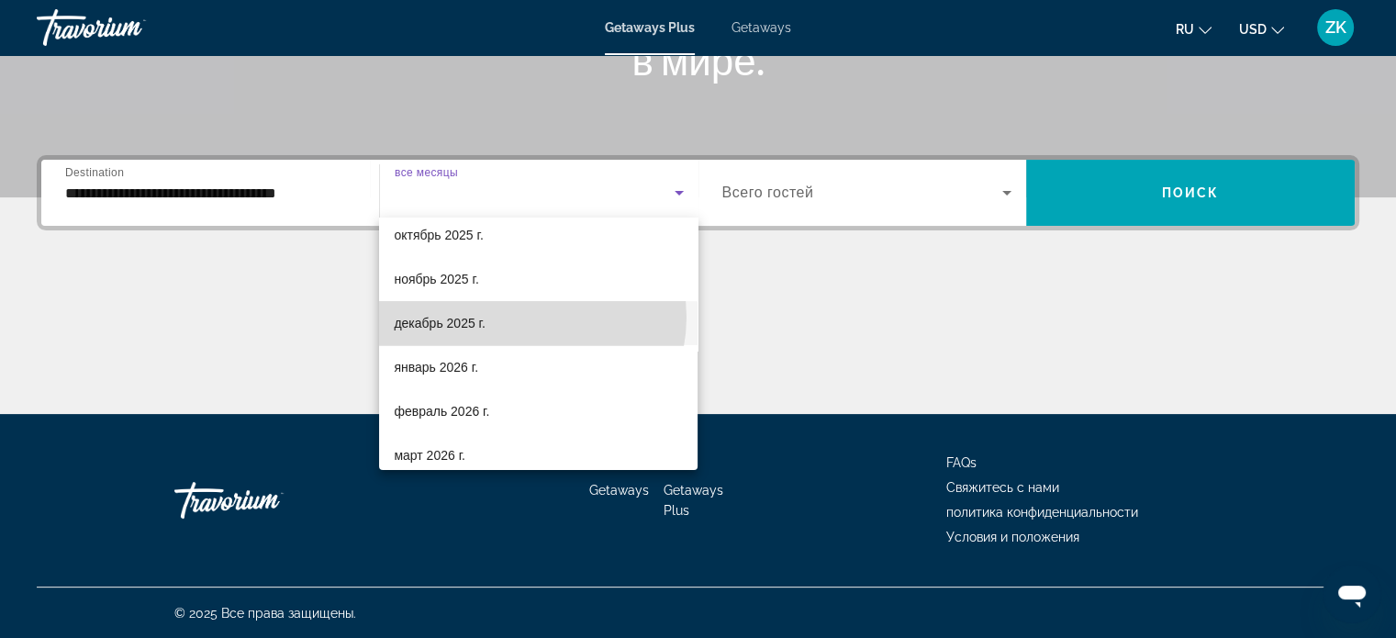
click at [519, 316] on mat-option "декабрь 2025 г." at bounding box center [538, 323] width 319 height 44
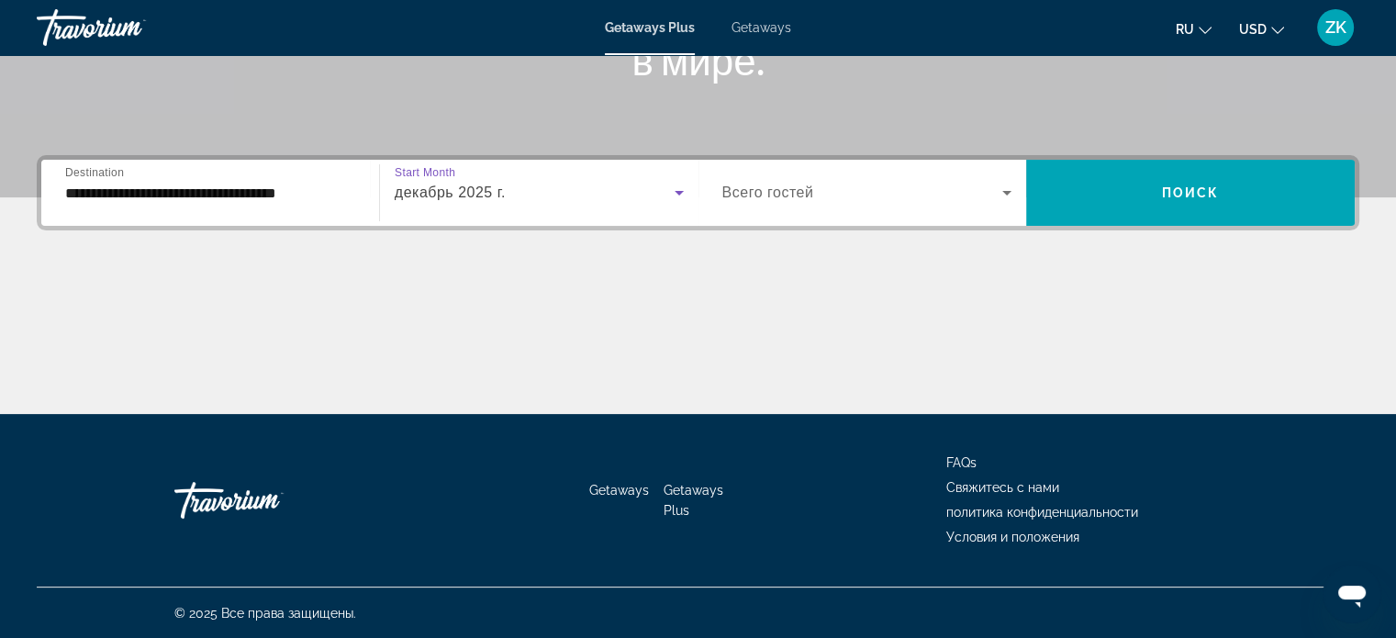
click at [1006, 191] on icon "Search widget" at bounding box center [1006, 193] width 9 height 5
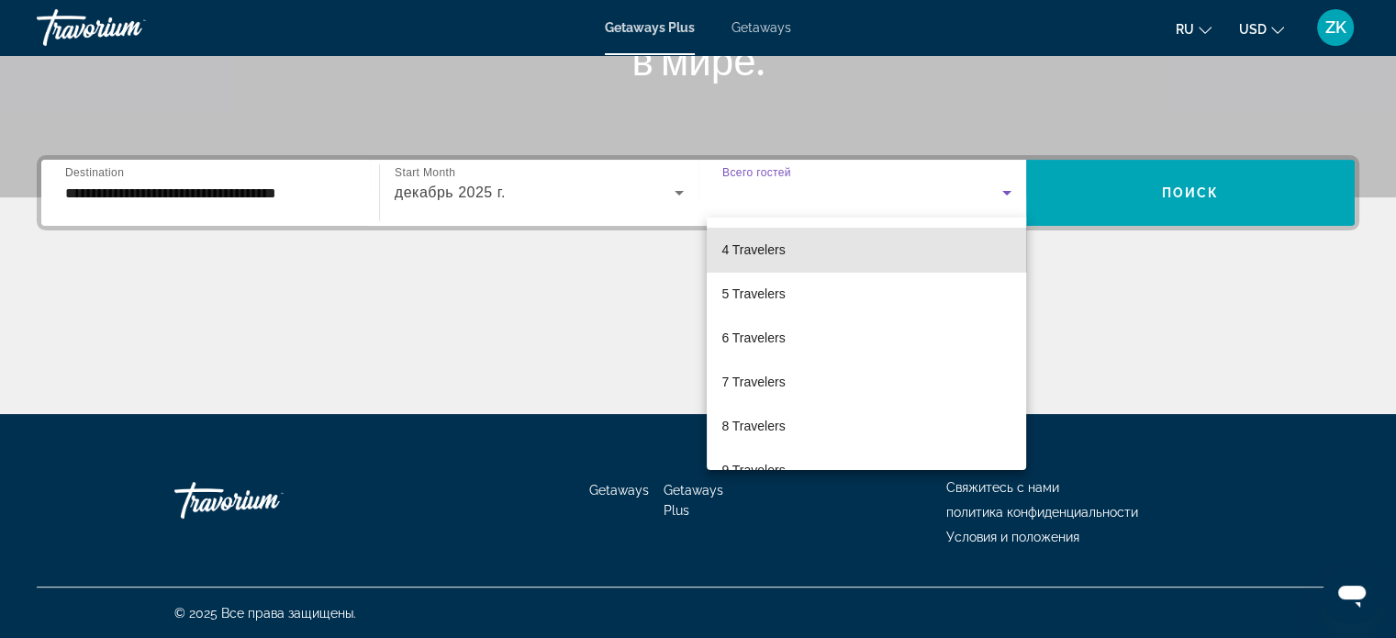
scroll to position [131, 0]
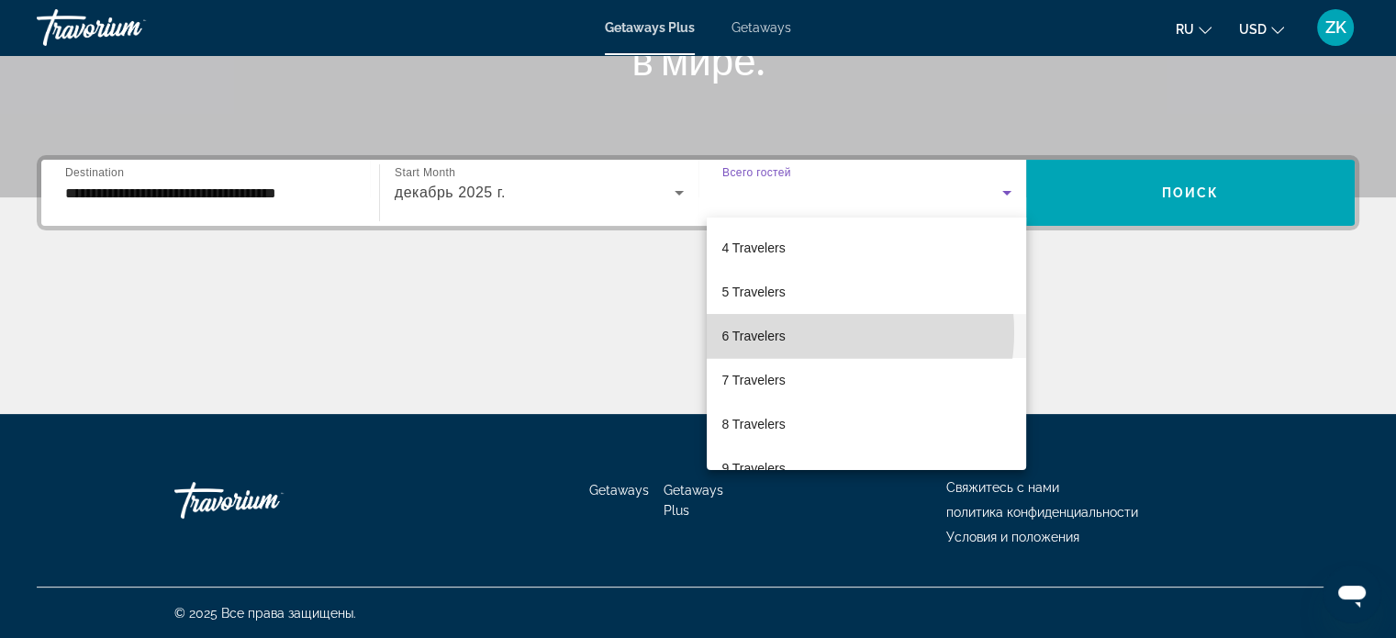
click at [807, 331] on mat-option "6 Travelers" at bounding box center [866, 336] width 319 height 44
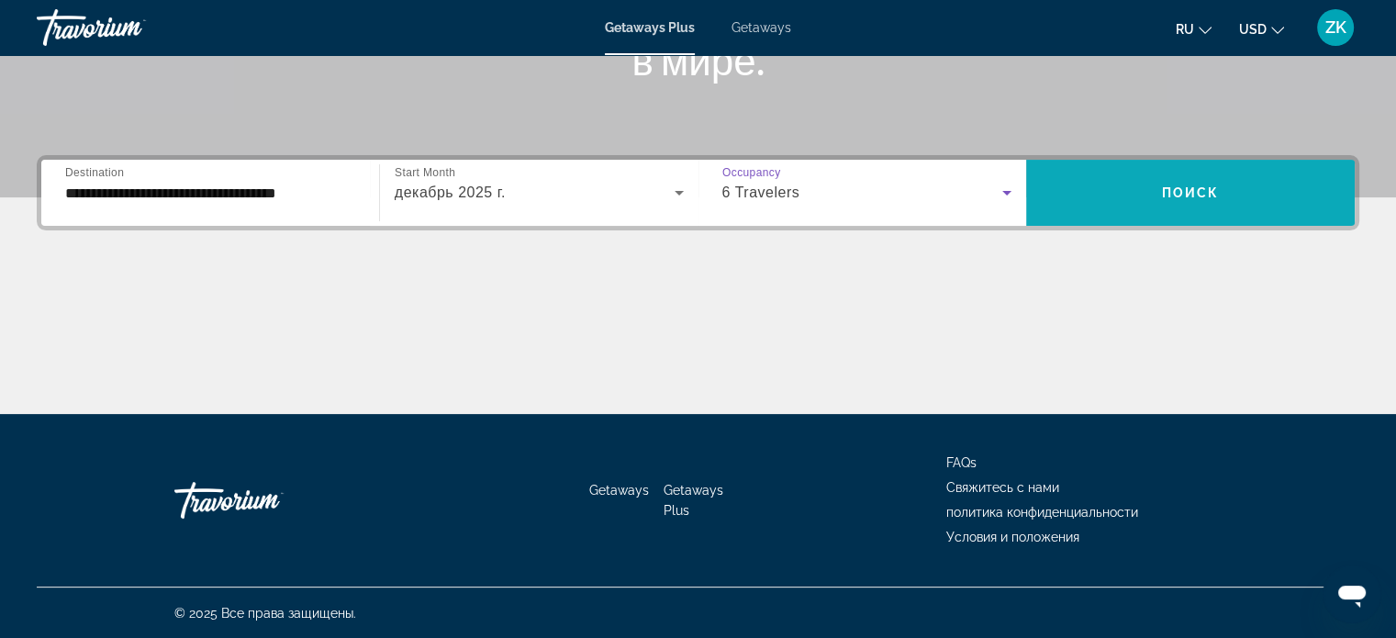
click at [1262, 172] on span "Search widget" at bounding box center [1190, 193] width 329 height 44
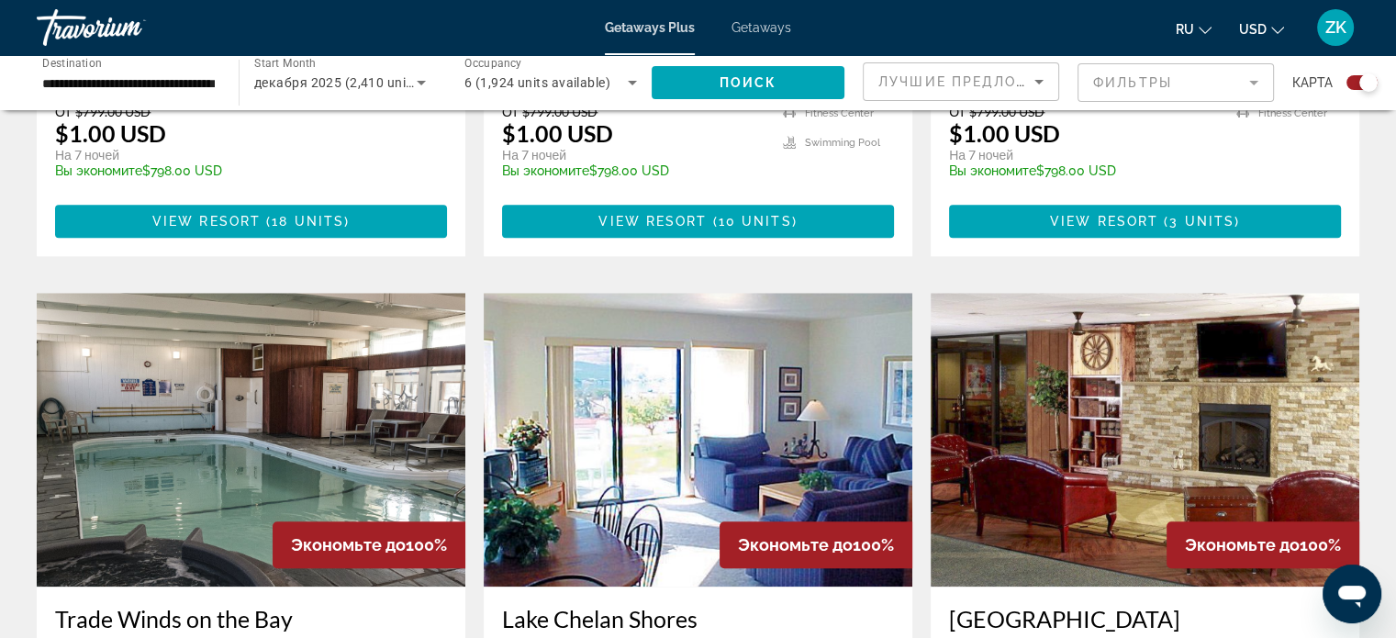
scroll to position [1774, 0]
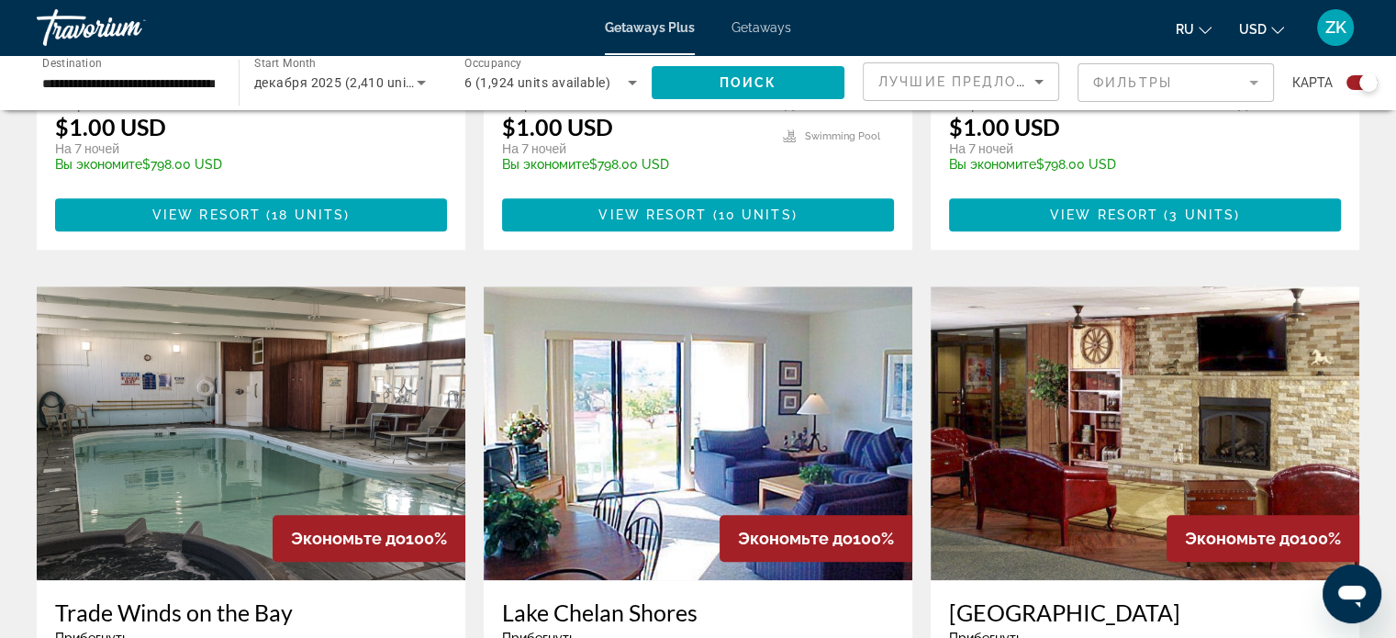
click at [229, 599] on h3 "Trade Winds on the Bay" at bounding box center [251, 613] width 392 height 28
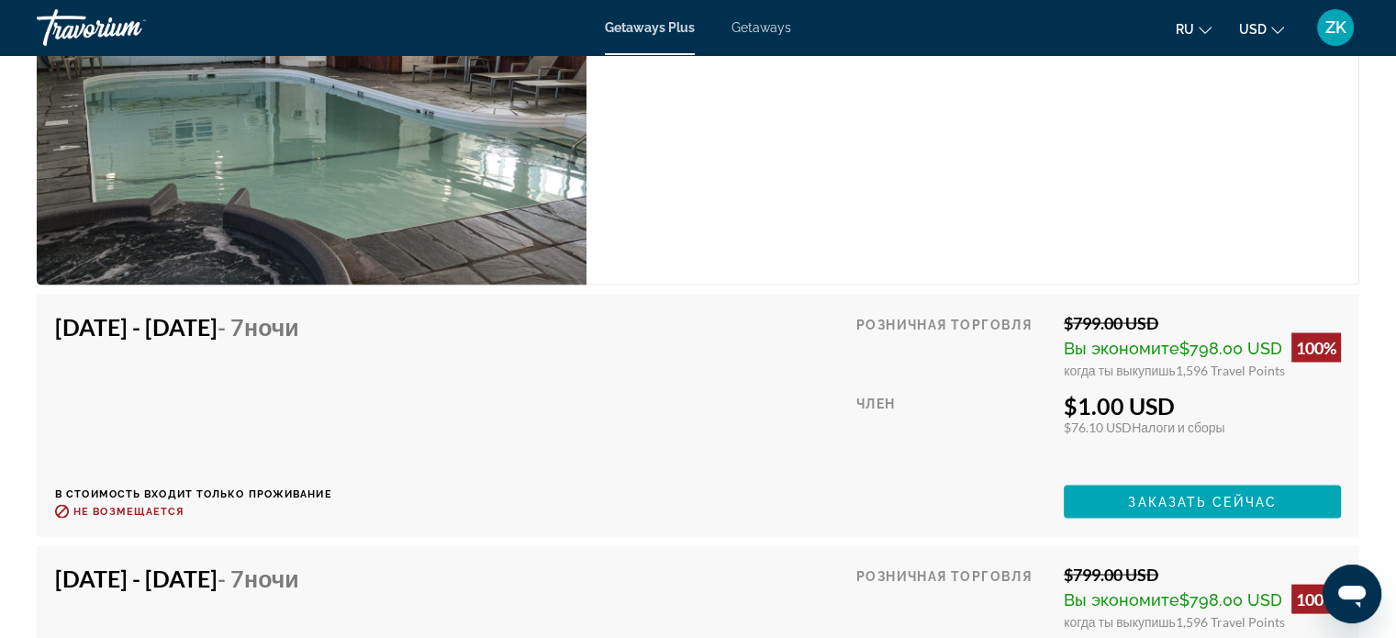
scroll to position [3387, 0]
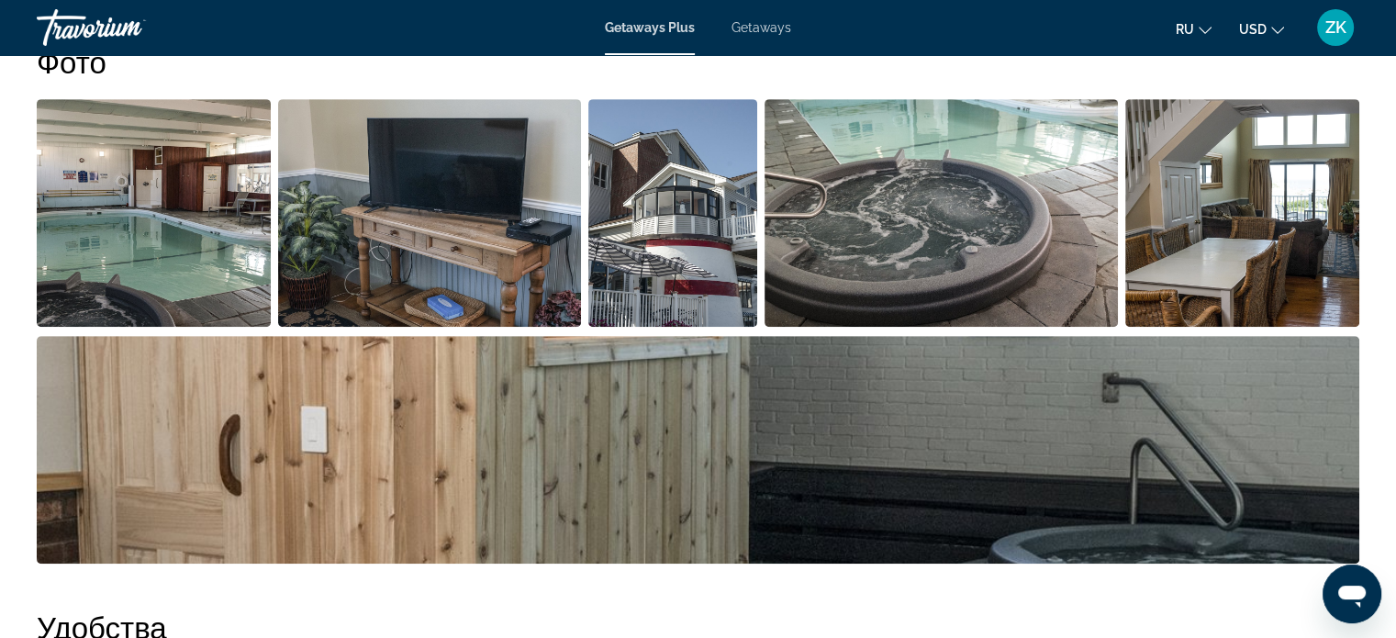
scroll to position [860, 0]
